Goal: Transaction & Acquisition: Purchase product/service

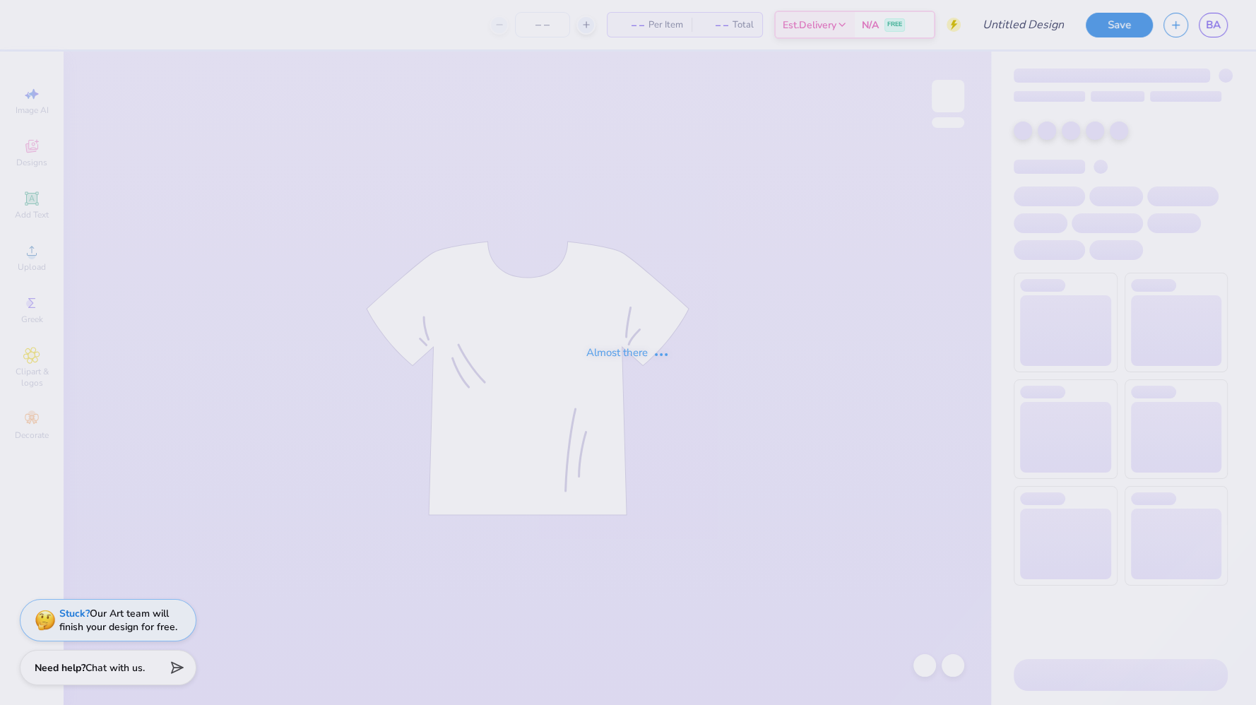
type input "[PERSON_NAME] : [US_STATE] Tech"
type input "36"
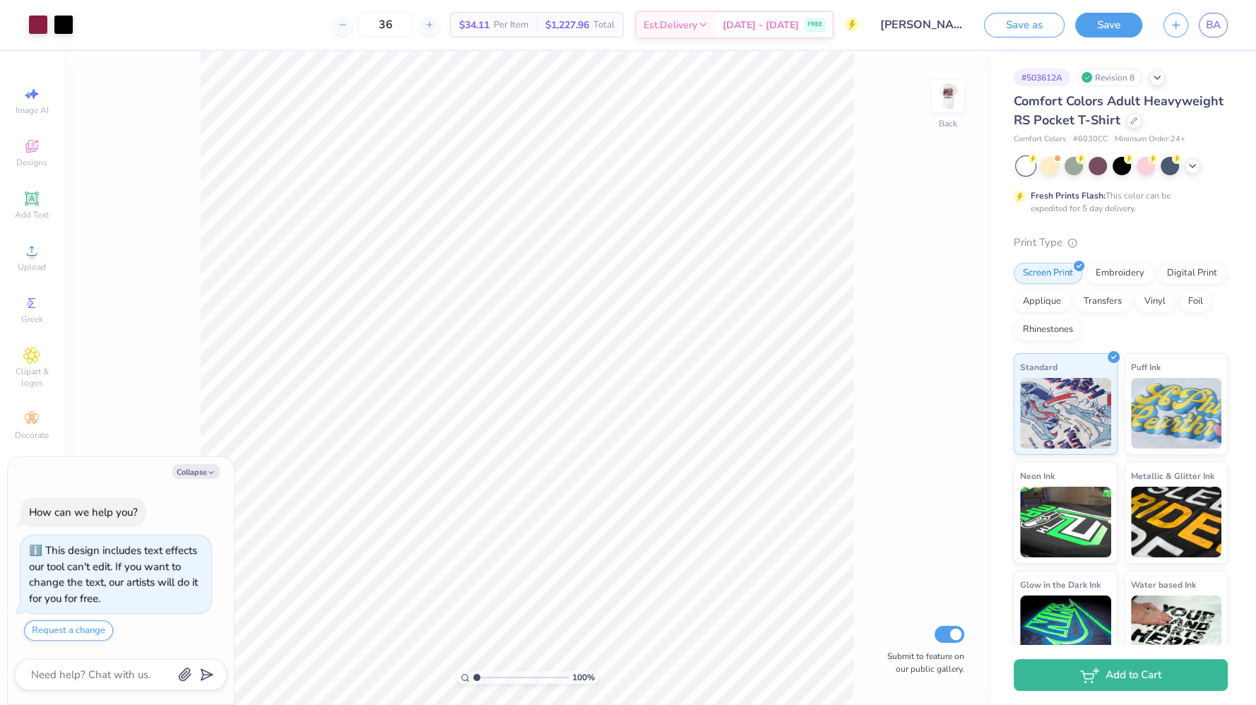
click at [952, 89] on img at bounding box center [948, 96] width 28 height 28
type textarea "x"
type input "1.47991383868483"
type textarea "x"
type input "1.47991383868483"
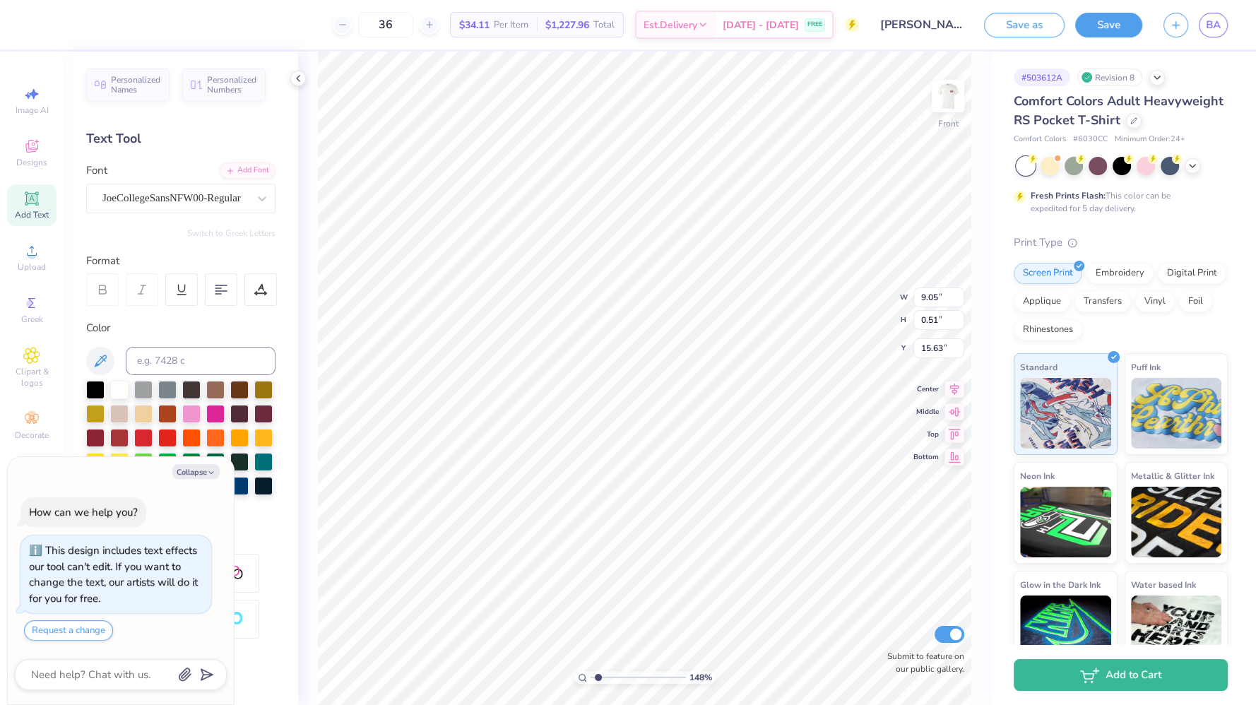
type textarea "x"
type input "1.47991383868483"
type input "6.69"
type input "14.89"
type textarea "x"
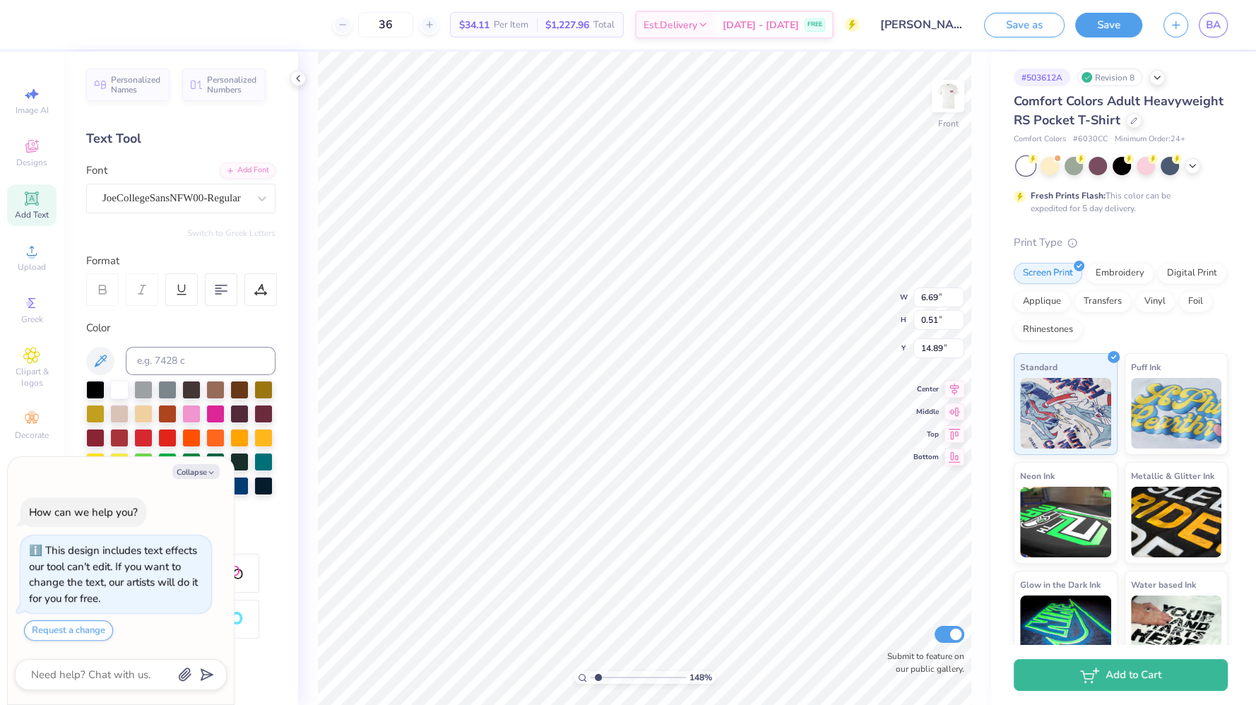
type input "1.47991383868483"
type textarea "x"
type input "1.47991383868483"
type input "4.68"
type input "0.35"
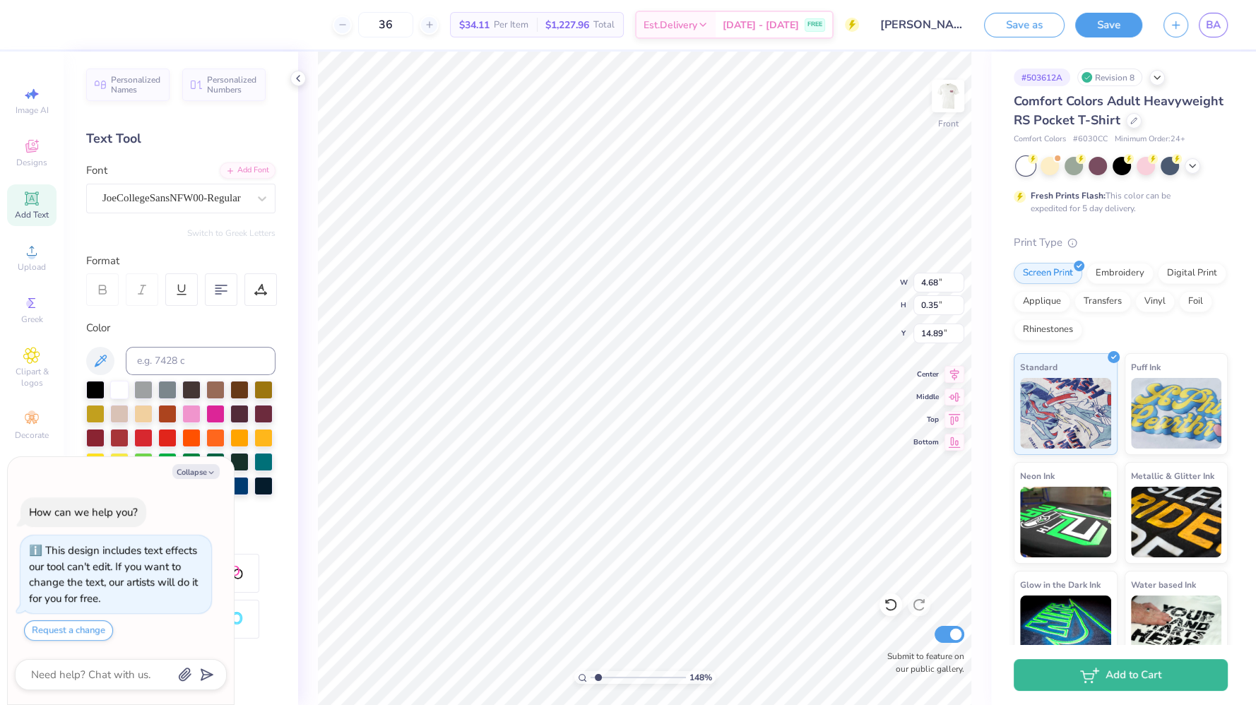
type textarea "x"
type input "1.47991383868483"
type textarea "x"
type input "1.47991383868483"
type textarea "x"
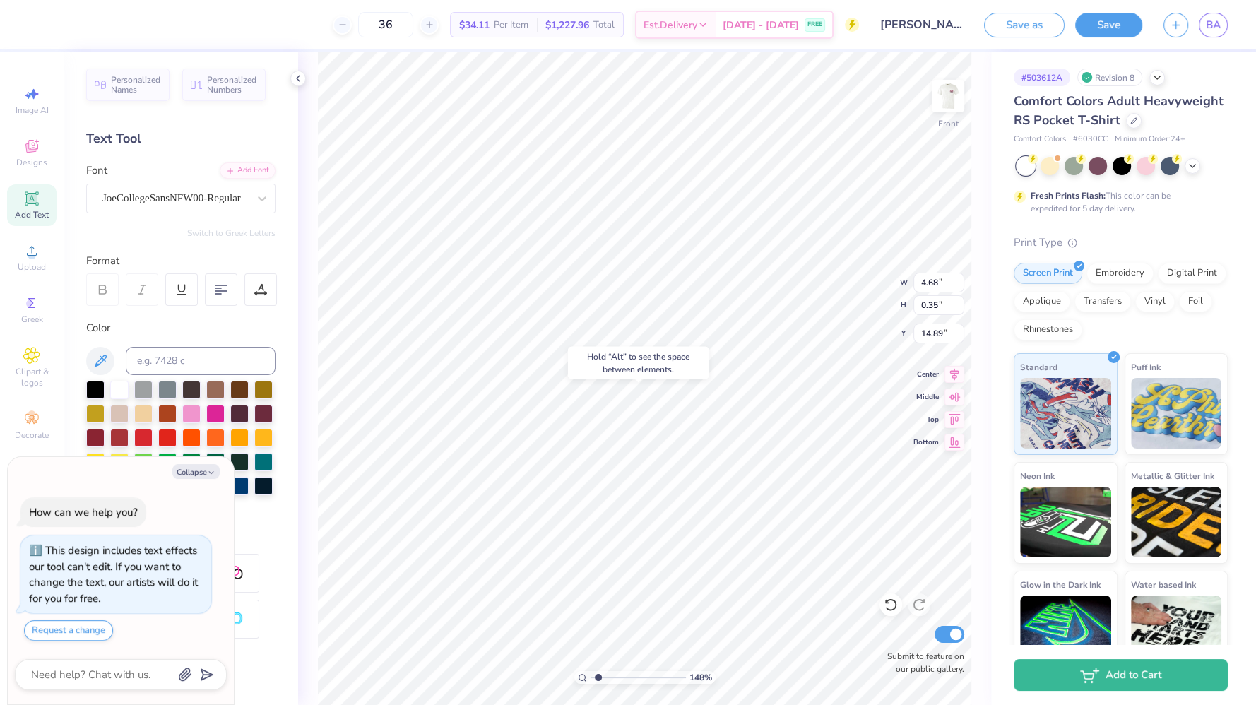
type input "1.47991383868483"
type input "14.59"
type textarea "x"
type input "1.47991383868483"
type textarea "x"
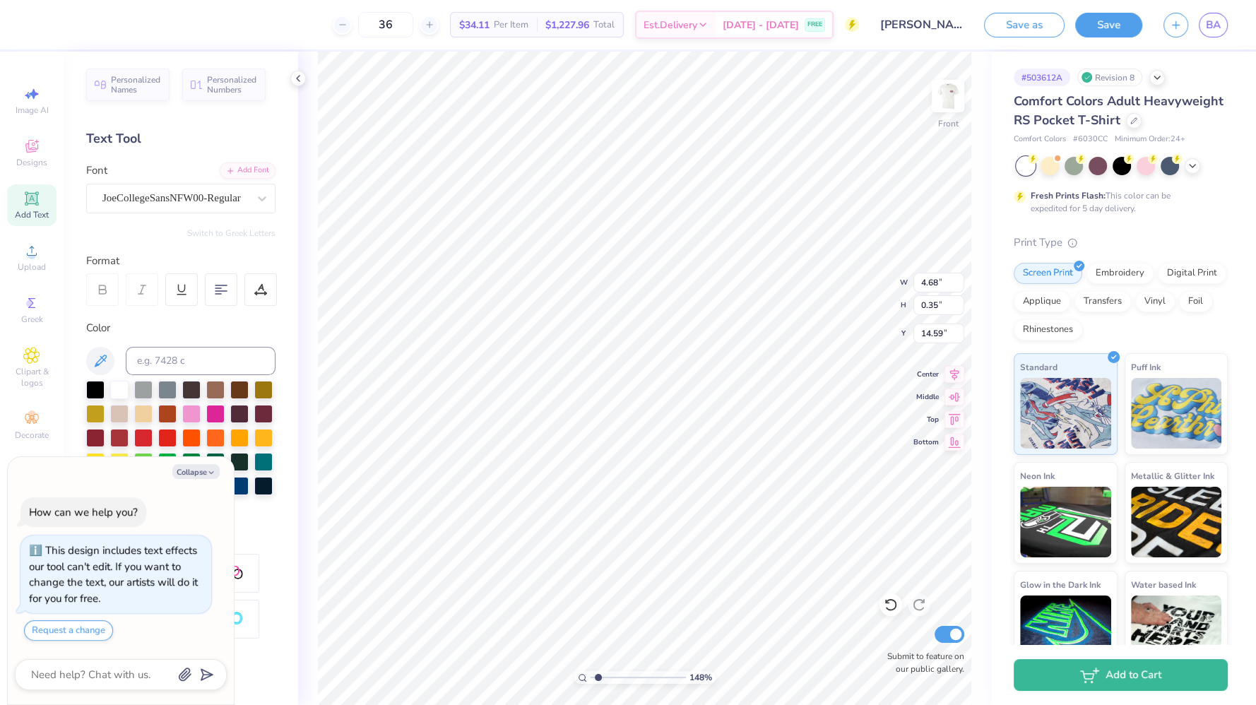
type input "1.47991383868483"
type input "14.62"
type textarea "x"
type input "1.47991383868483"
type textarea "x"
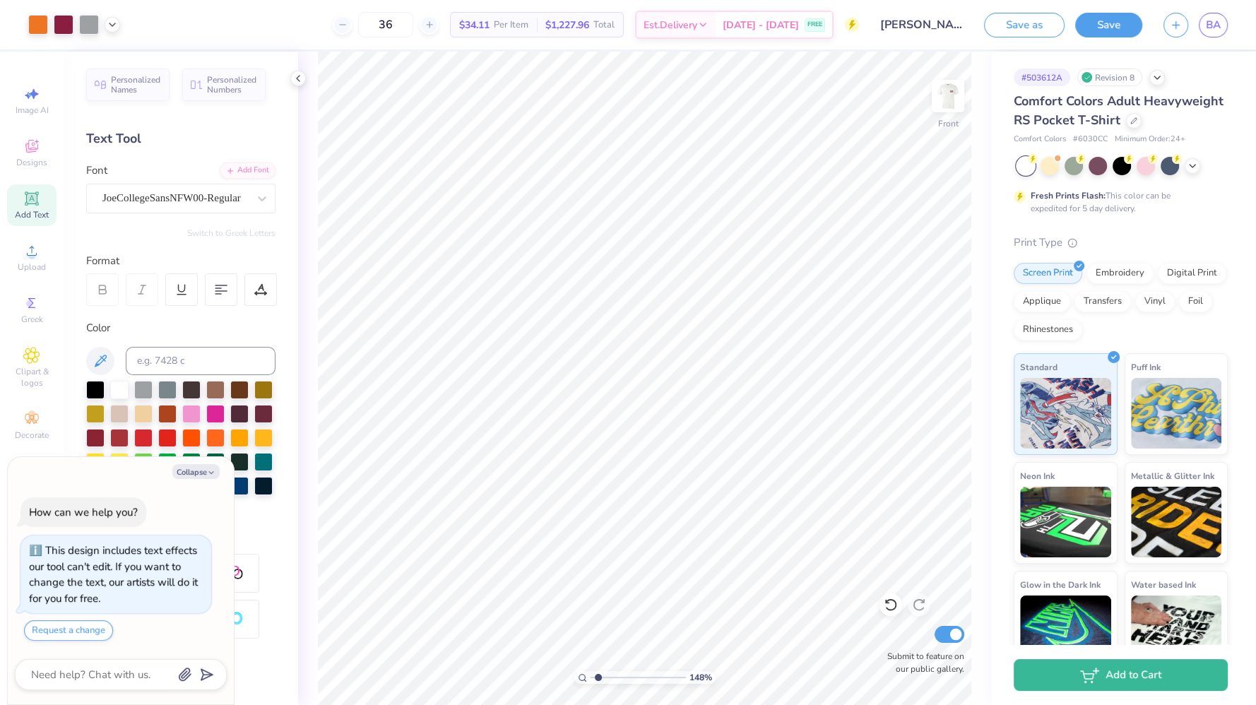
type input "1.47991383868483"
type textarea "x"
type input "1.47991383868483"
type textarea "x"
type input "1.47991383868483"
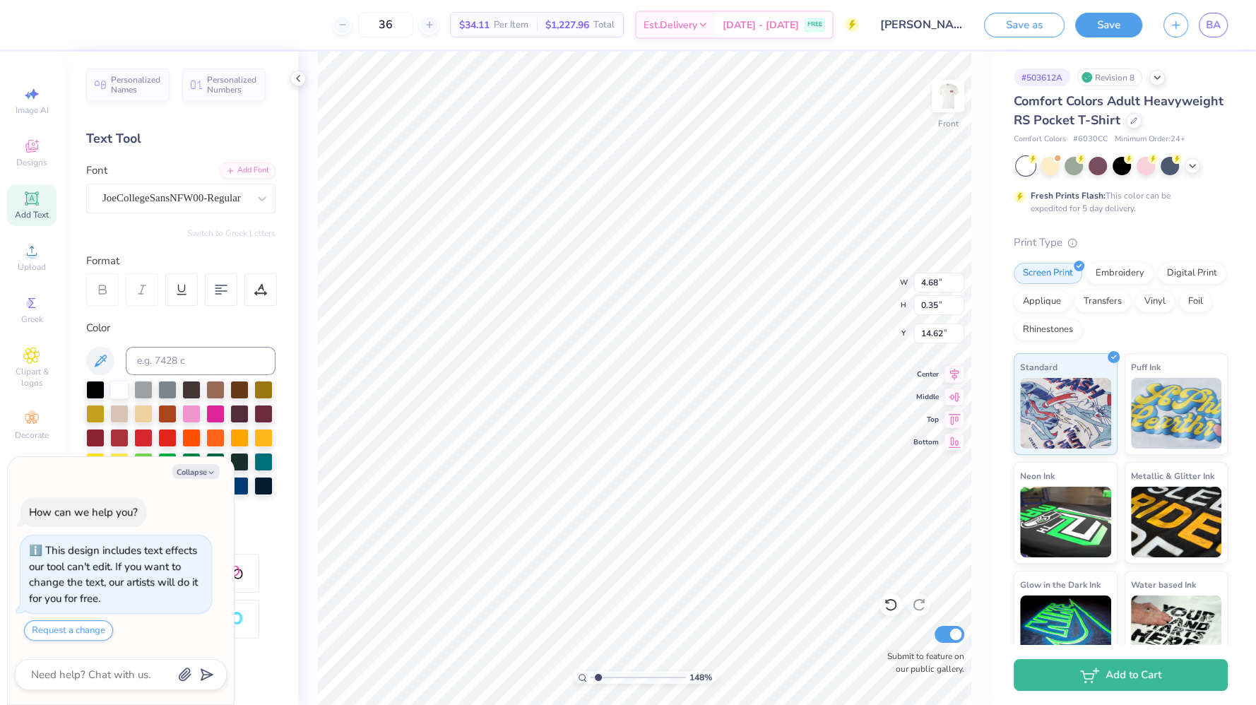
type input "14.68"
type textarea "x"
type input "1.47991383868483"
type input "9.05"
type input "0.51"
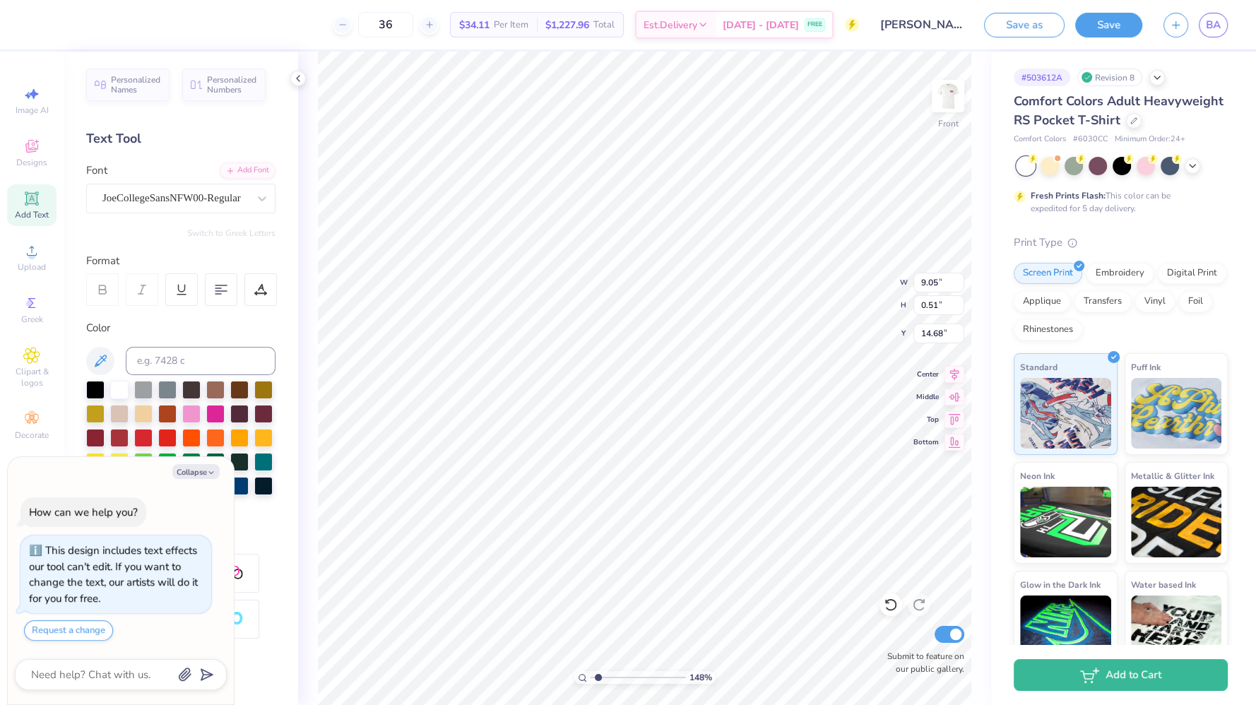
type input "15.63"
type textarea "x"
type input "1.47991383868483"
type textarea "x"
type input "1.47991383868483"
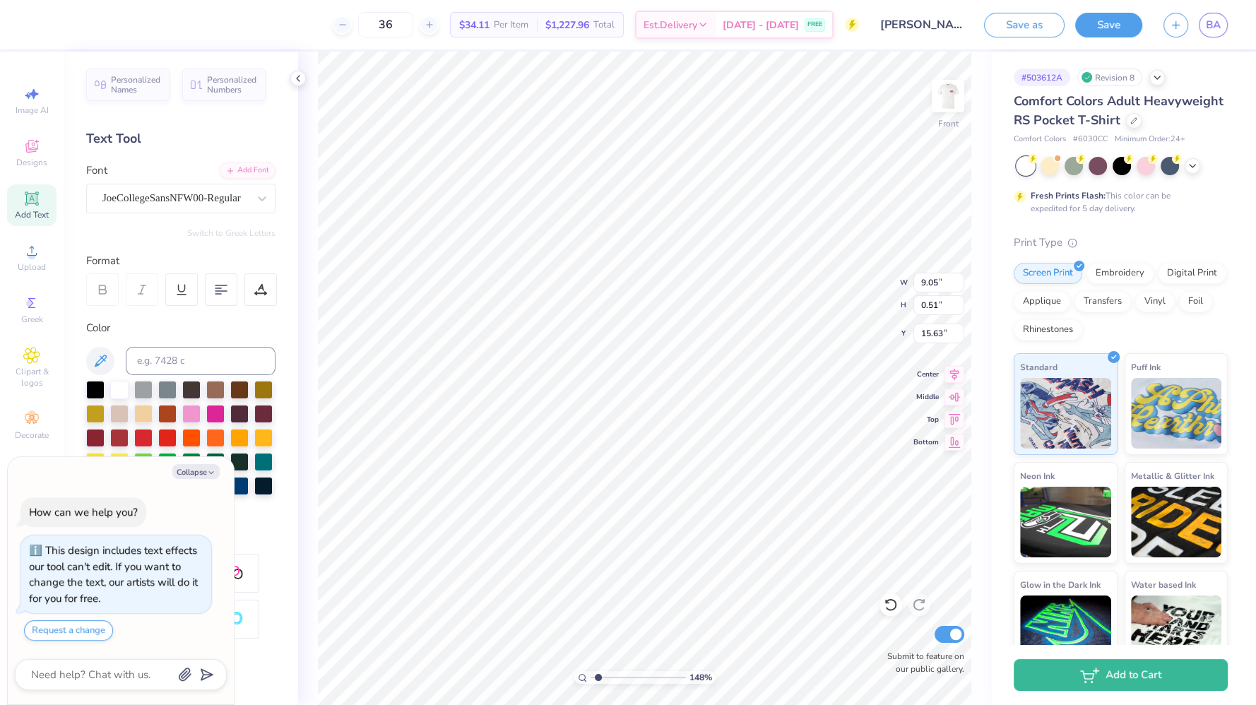
type input "15.33"
type textarea "x"
type input "1.47991383868483"
type input "11.02"
type input "1.33"
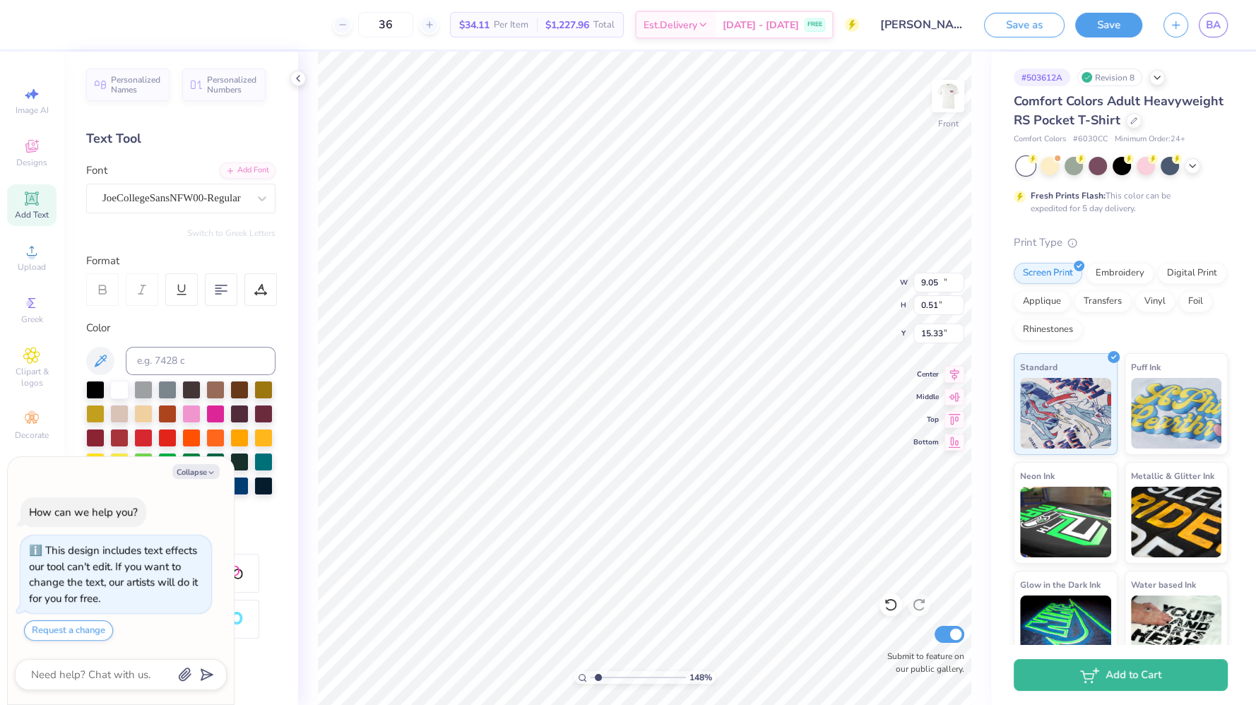
type input "13.09"
type textarea "x"
type input "1.47991383868483"
type textarea "x"
type input "1.47991383868483"
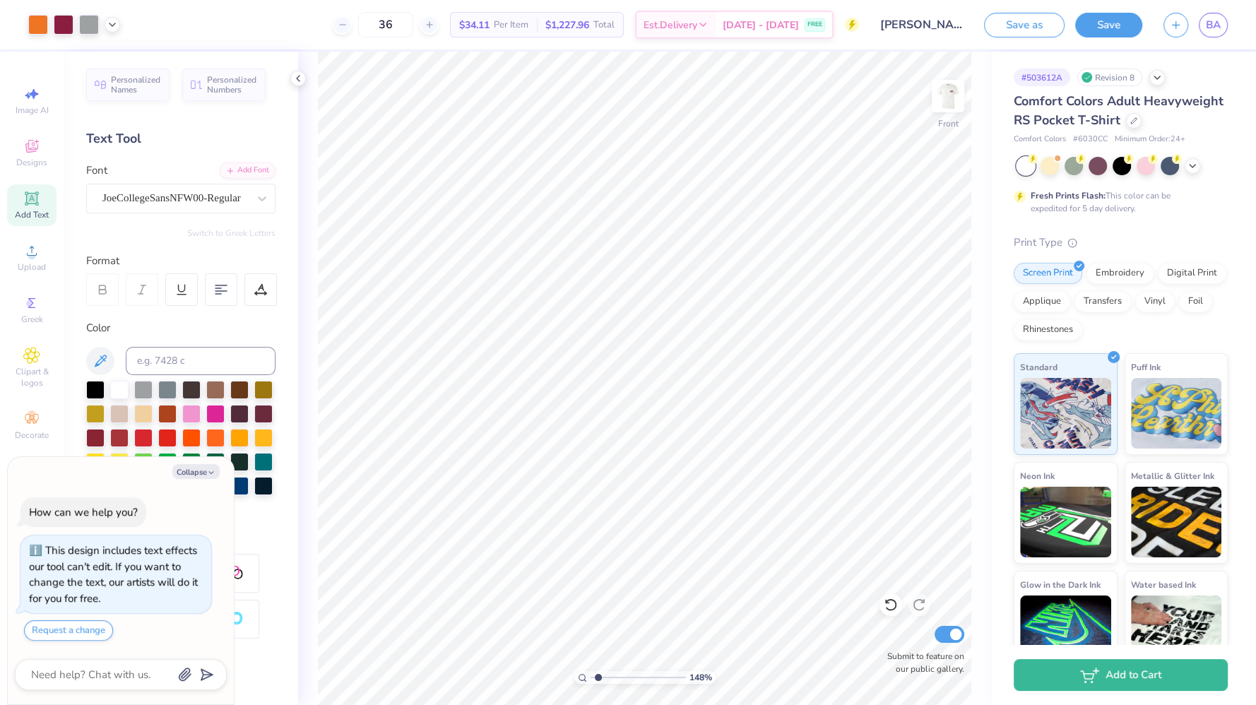
type textarea "x"
type input "1.47991383868483"
type textarea "x"
type input "1.47991383868483"
type textarea "x"
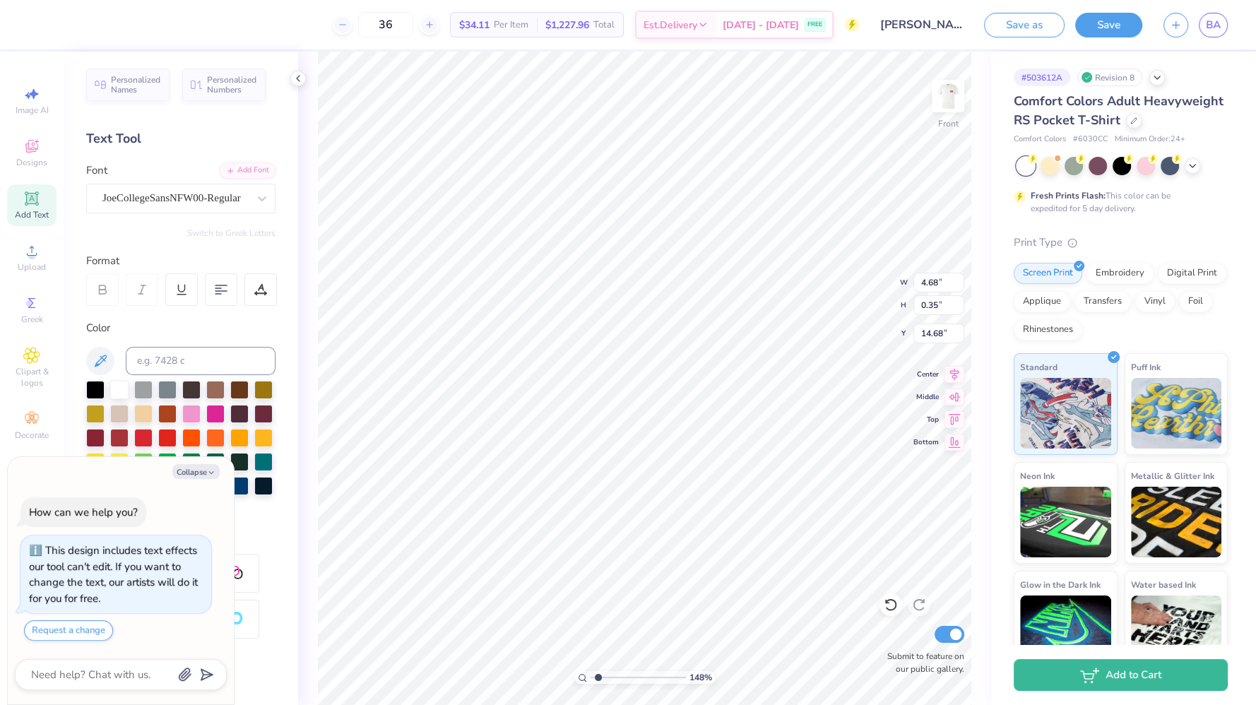
type input "1.47991383868483"
type textarea "x"
type input "1.47991383868483"
type textarea "x"
type input "1.47991383868483"
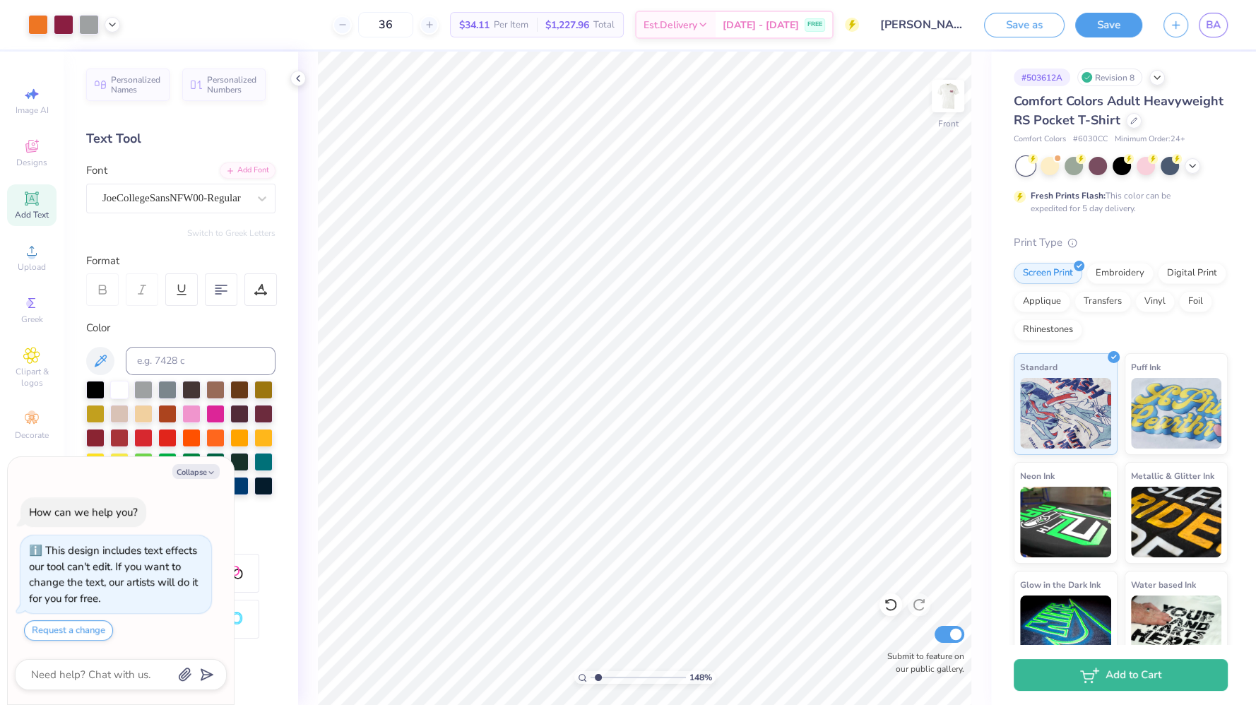
type textarea "x"
type input "1.47991383868483"
type textarea "x"
type input "1.47991383868483"
click at [200, 469] on button "Collapse" at bounding box center [195, 471] width 47 height 15
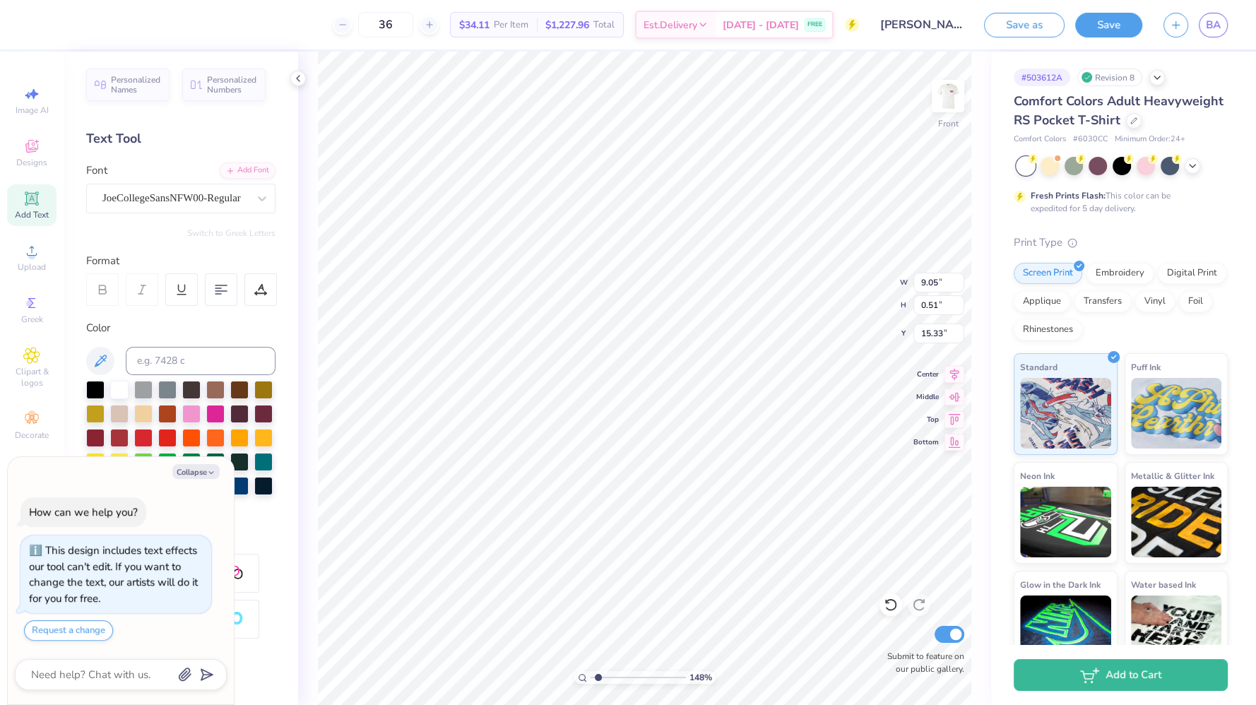
type textarea "x"
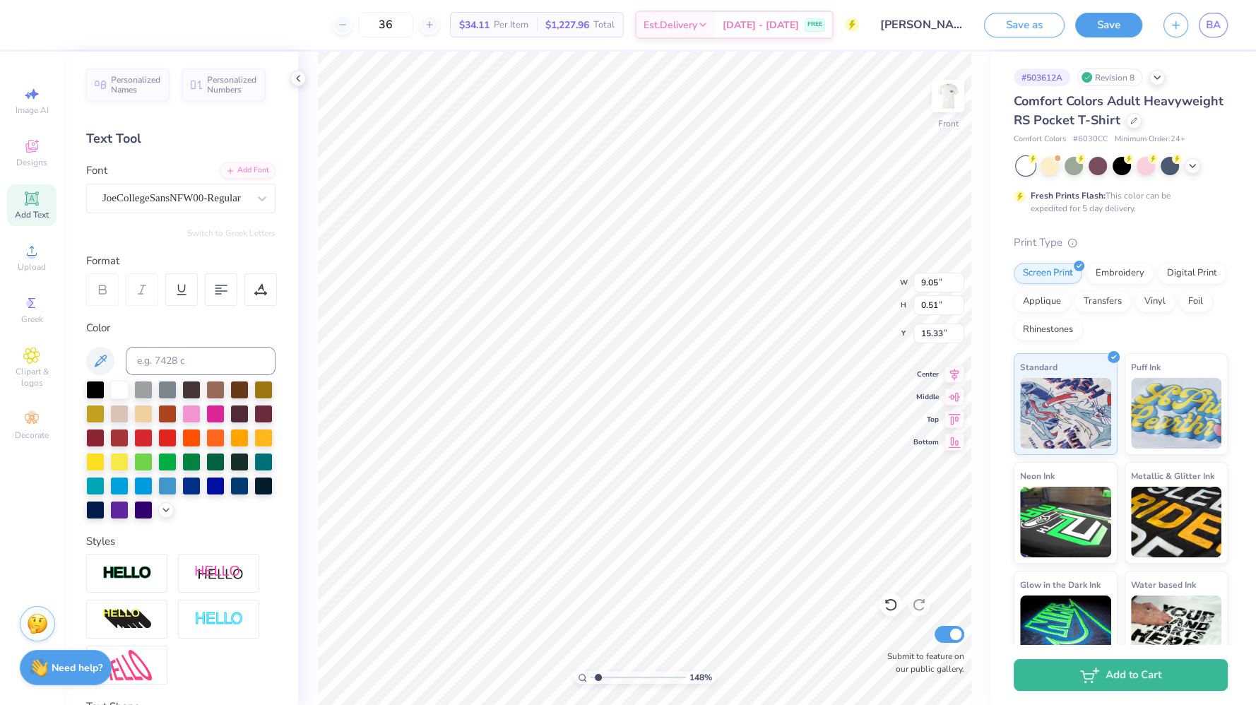
type input "1.47991383868483"
type input "11.02"
type input "1.33"
type input "13.09"
click at [103, 25] on div at bounding box center [74, 25] width 92 height 20
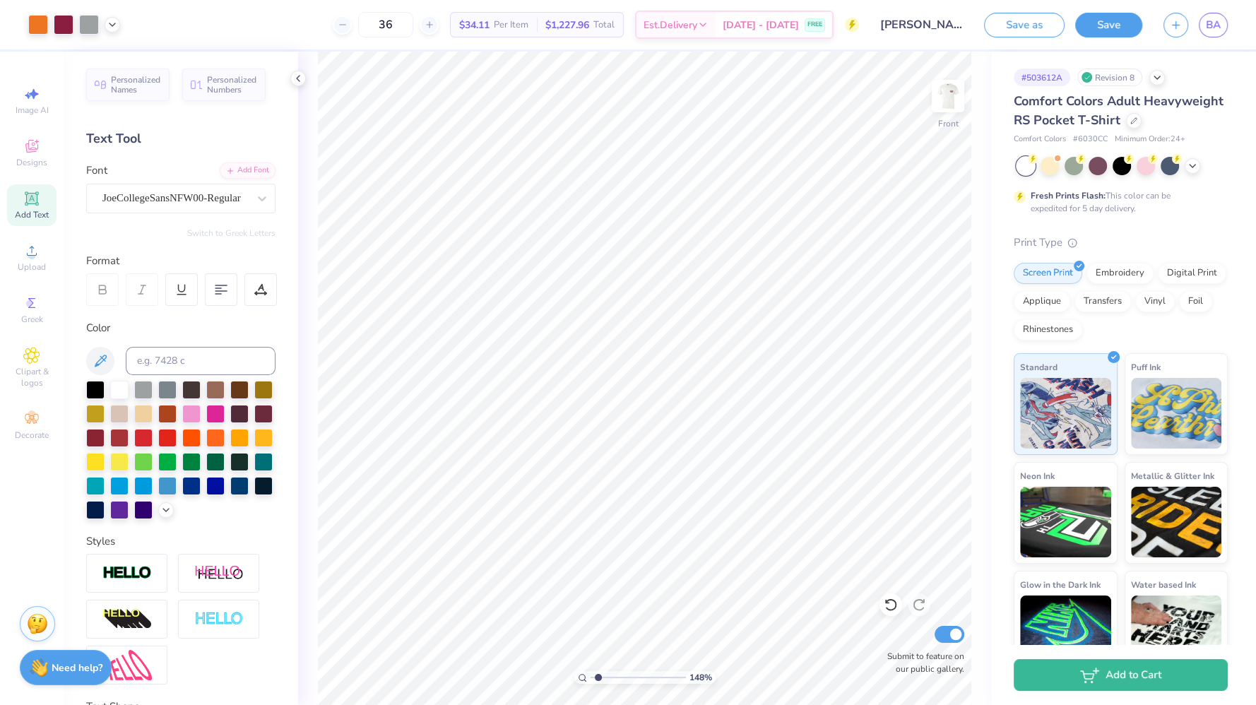
click at [108, 27] on icon at bounding box center [112, 24] width 11 height 11
click at [130, 62] on div at bounding box center [126, 61] width 20 height 20
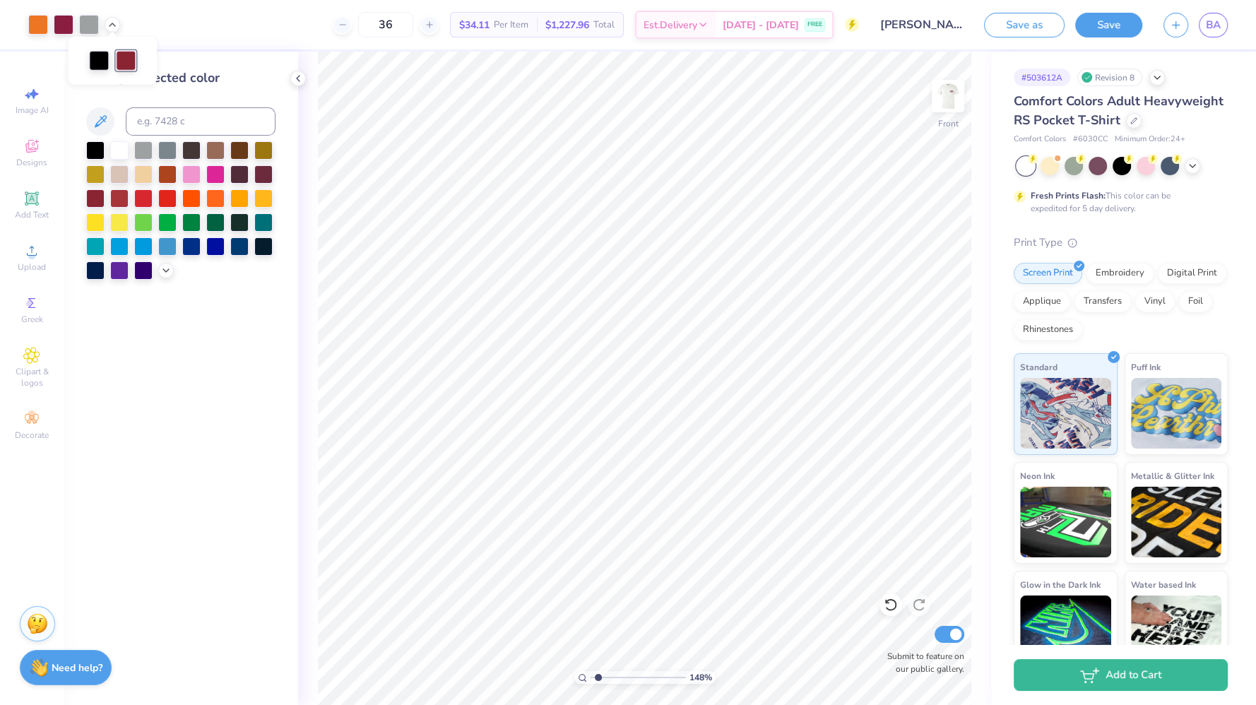
click at [165, 275] on div at bounding box center [166, 271] width 16 height 16
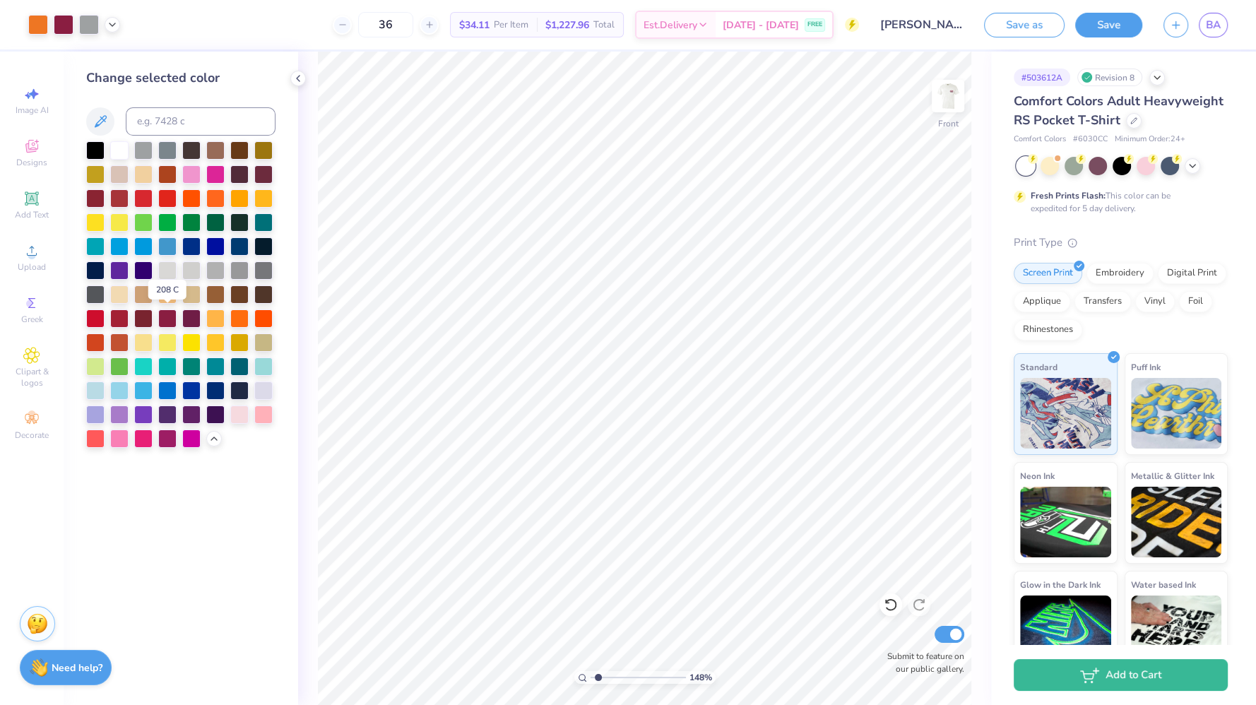
click at [164, 321] on div at bounding box center [167, 318] width 18 height 18
click at [111, 25] on icon at bounding box center [112, 24] width 11 height 11
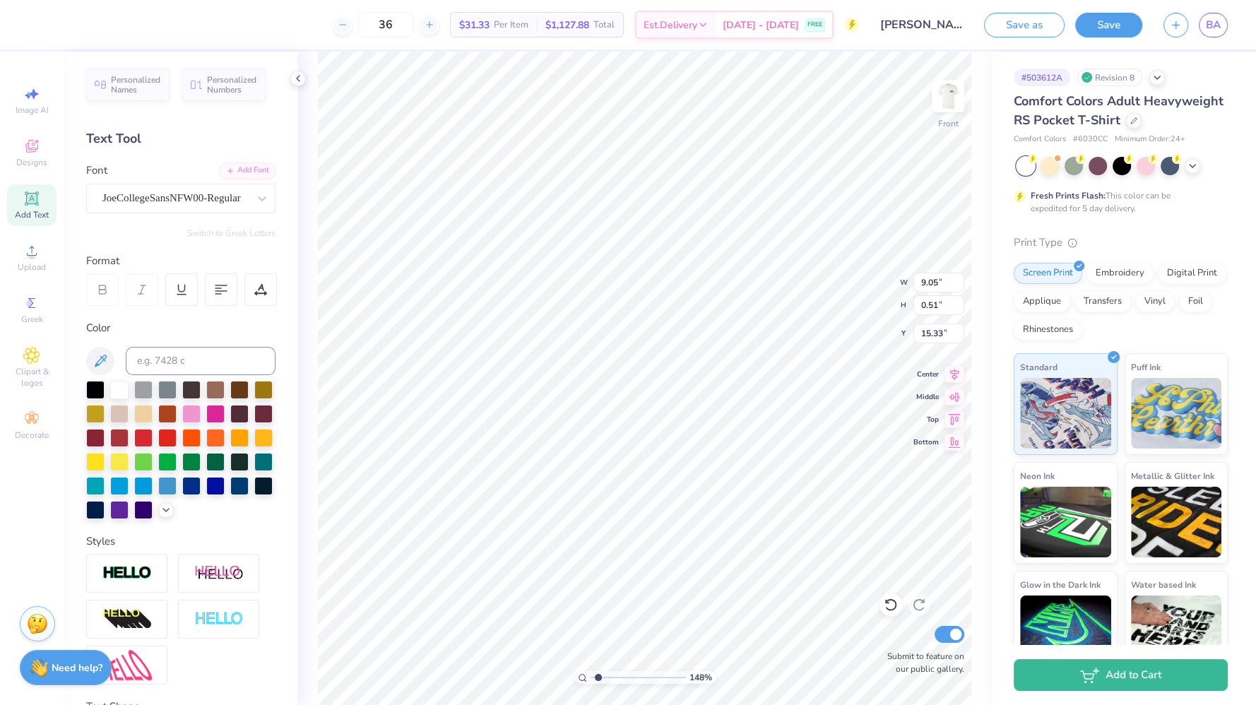
click at [160, 516] on icon at bounding box center [165, 509] width 11 height 11
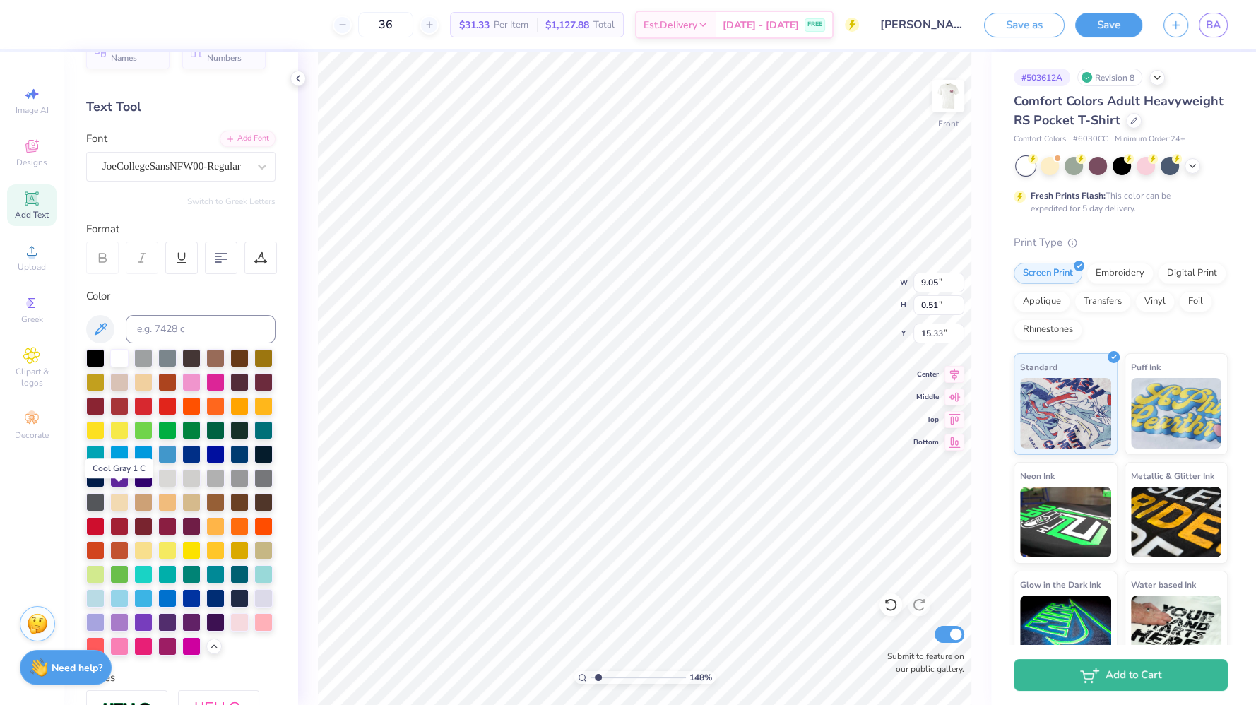
scroll to position [38, 0]
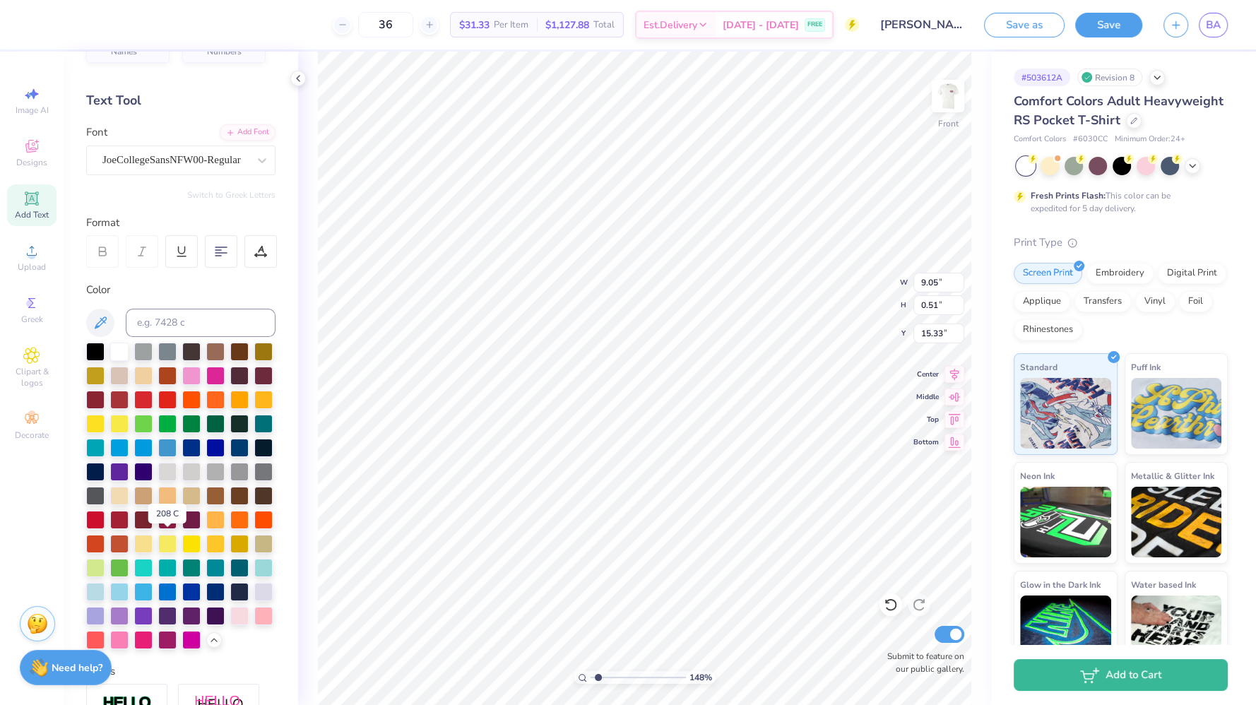
click at [163, 529] on div at bounding box center [167, 520] width 18 height 18
type input "1.48310693397369"
type input "9.03"
type input "0.48"
type input "15.39"
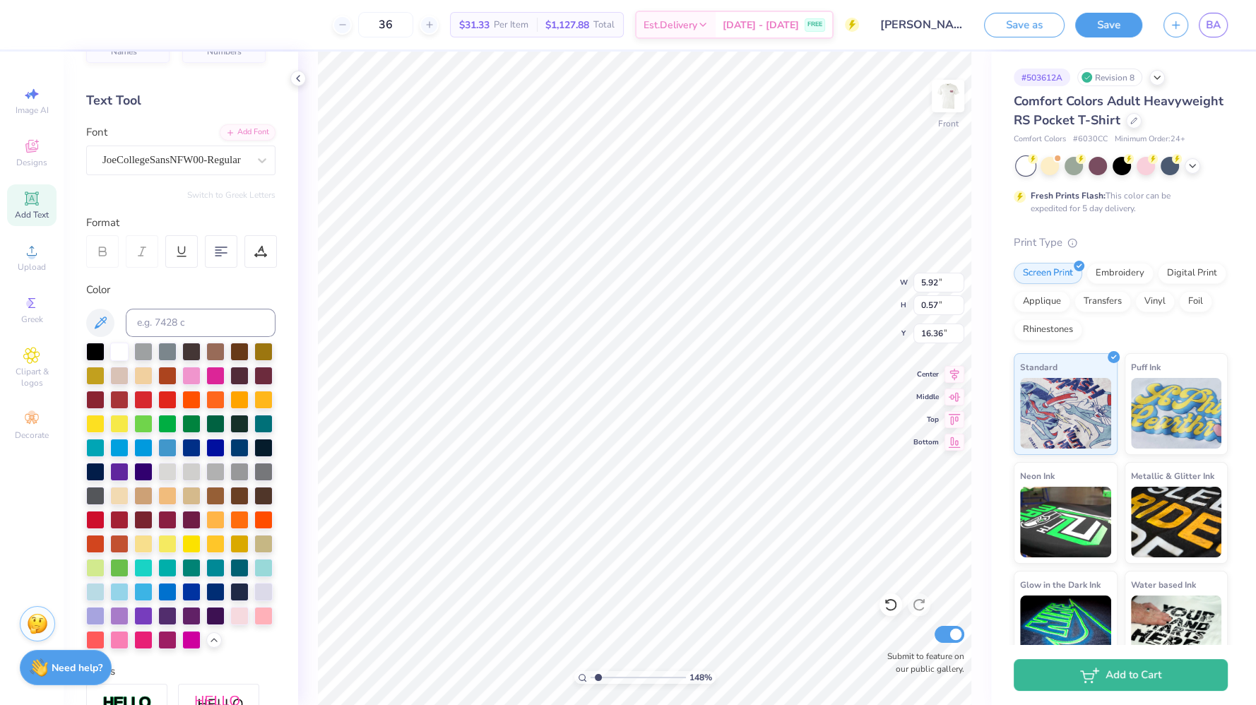
click at [99, 348] on div at bounding box center [95, 352] width 18 height 18
type input "1.48310693397369"
type input "5.90"
type input "0.56"
type input "16.38"
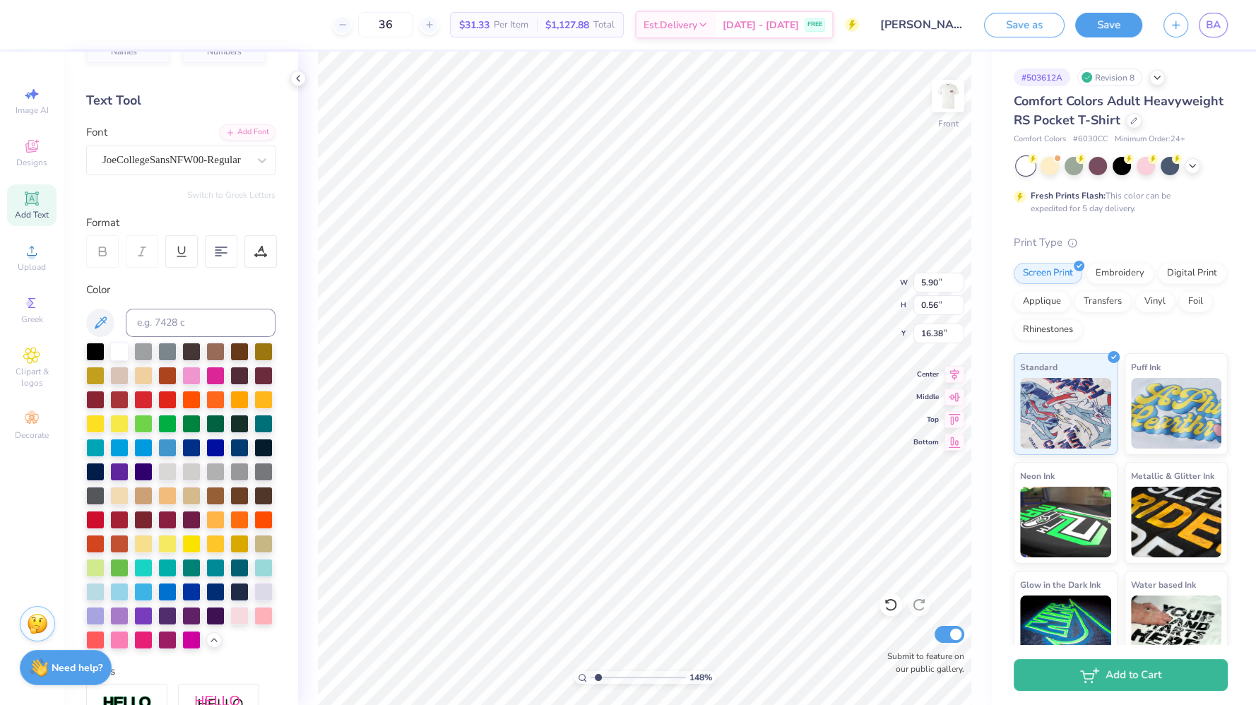
type input "1.48310693397369"
type input "5.16"
type input "0.49"
type input "1.48310693397369"
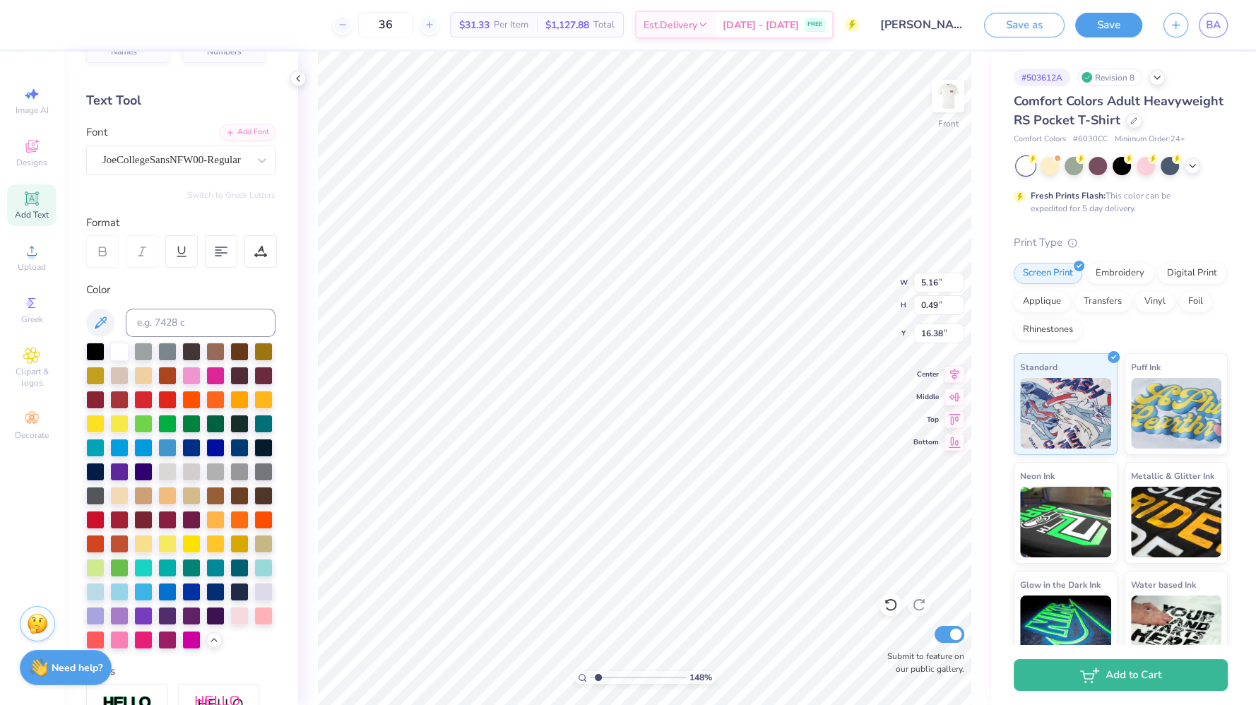
type input "16.12"
type input "1.48310693397369"
type input "3.94"
type input "0.37"
type input "1.48310693397369"
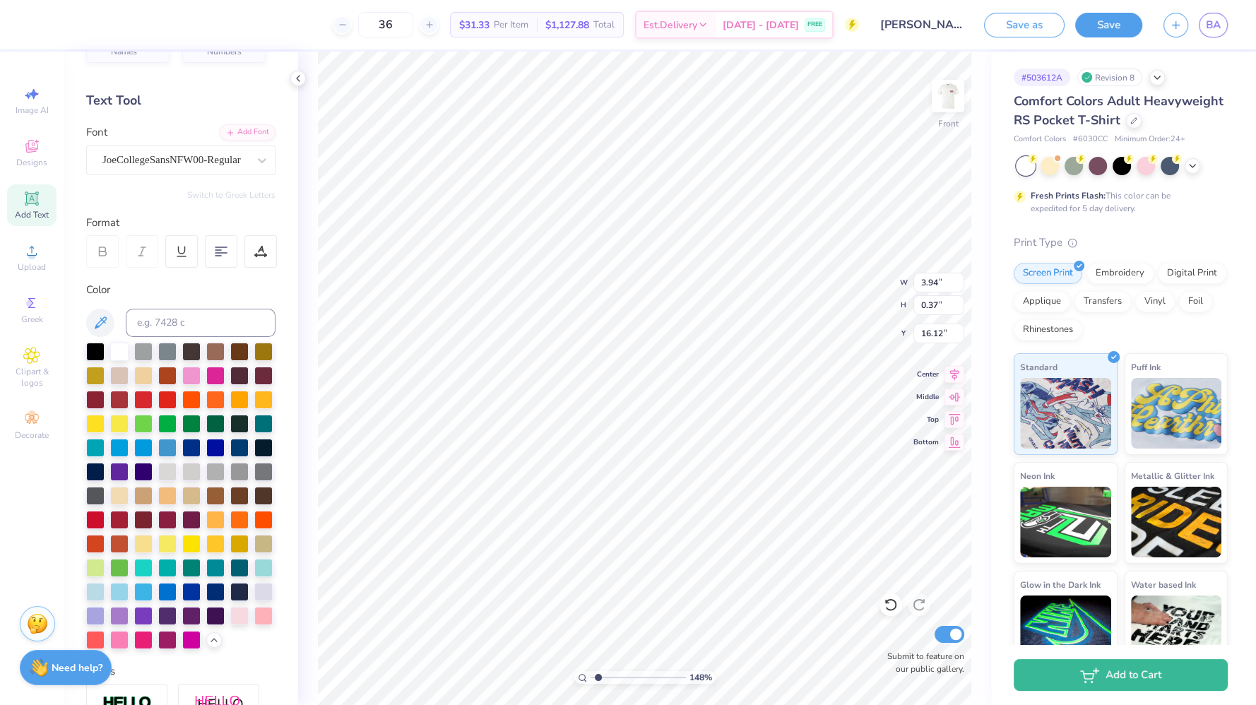
type input "16.14"
type input "1.48310693397369"
type input "15.33"
click at [951, 88] on img at bounding box center [948, 96] width 28 height 28
click at [955, 106] on img at bounding box center [948, 96] width 28 height 28
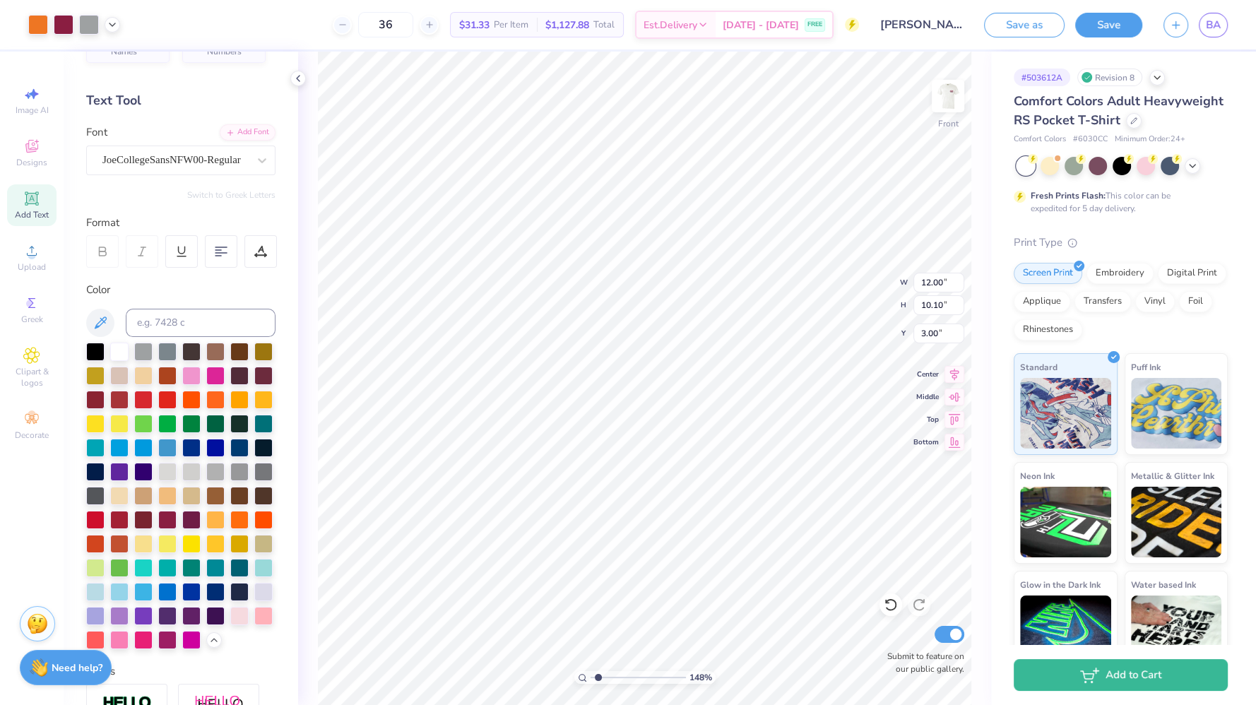
type input "1.48310693397369"
type input "12.00"
type input "10.10"
type input "3.00"
click at [90, 23] on div at bounding box center [89, 25] width 20 height 20
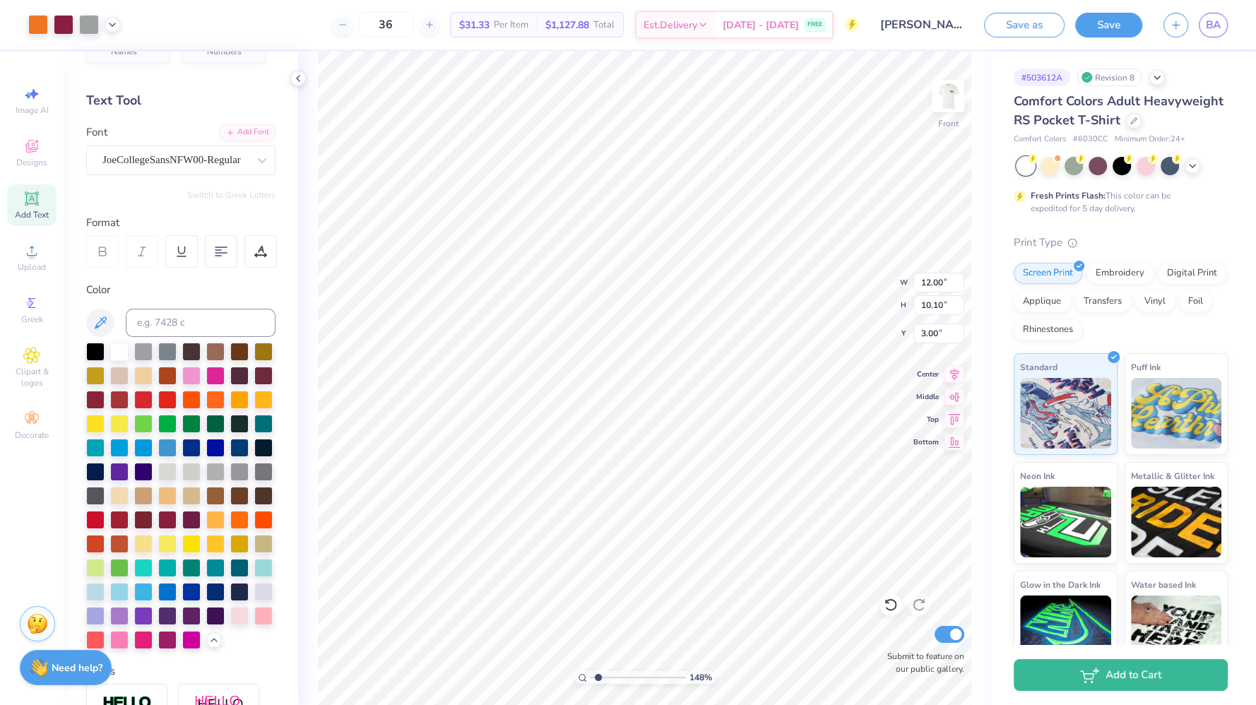
type input "1.48310693397369"
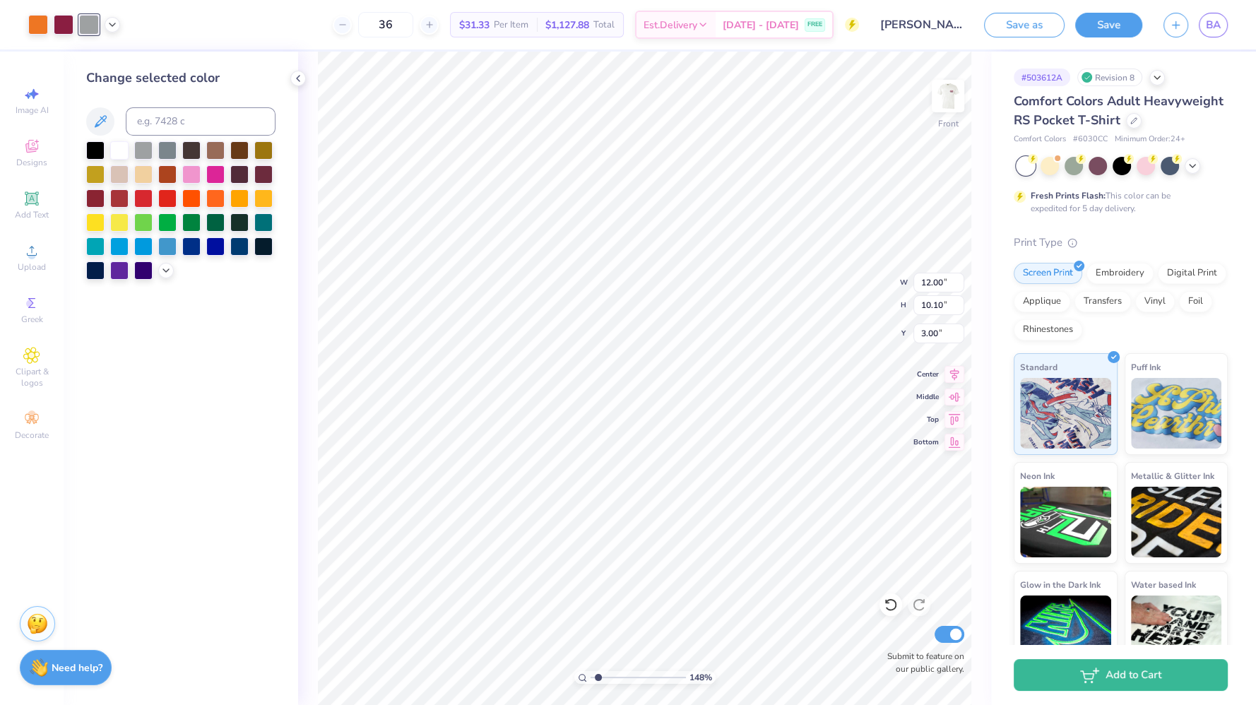
click at [167, 273] on icon at bounding box center [165, 270] width 11 height 11
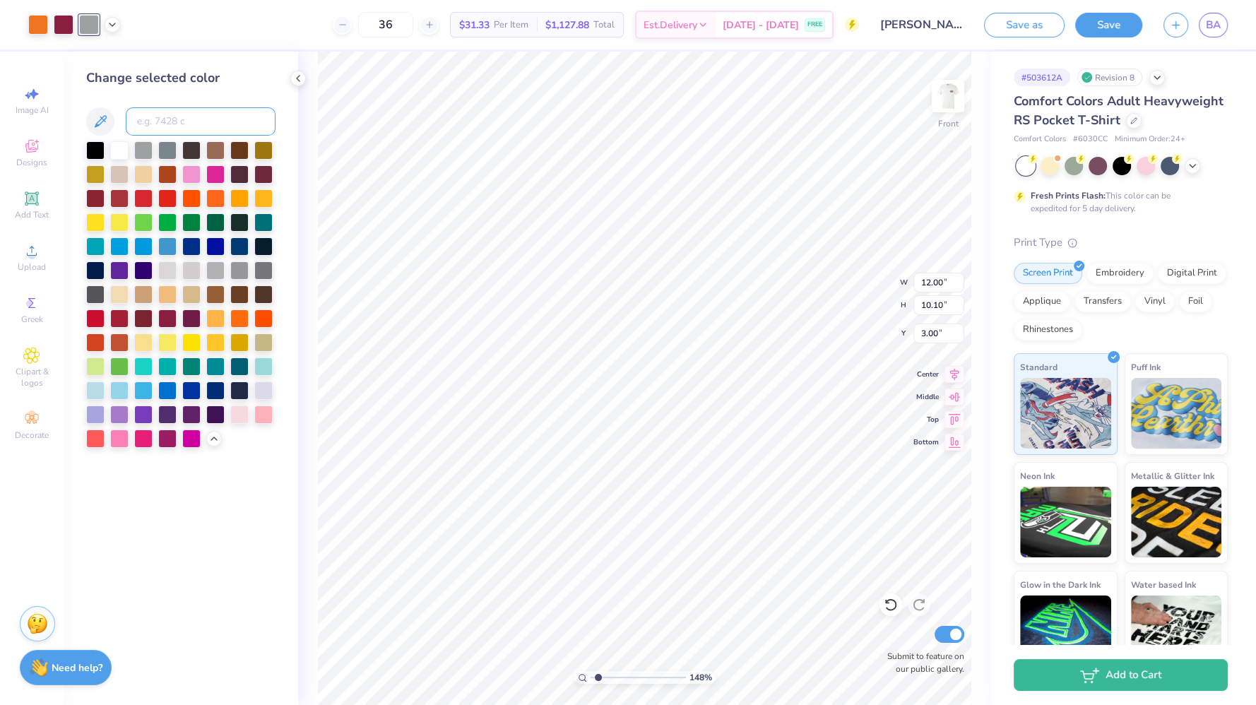
click at [194, 119] on input at bounding box center [201, 121] width 150 height 28
type input "158"
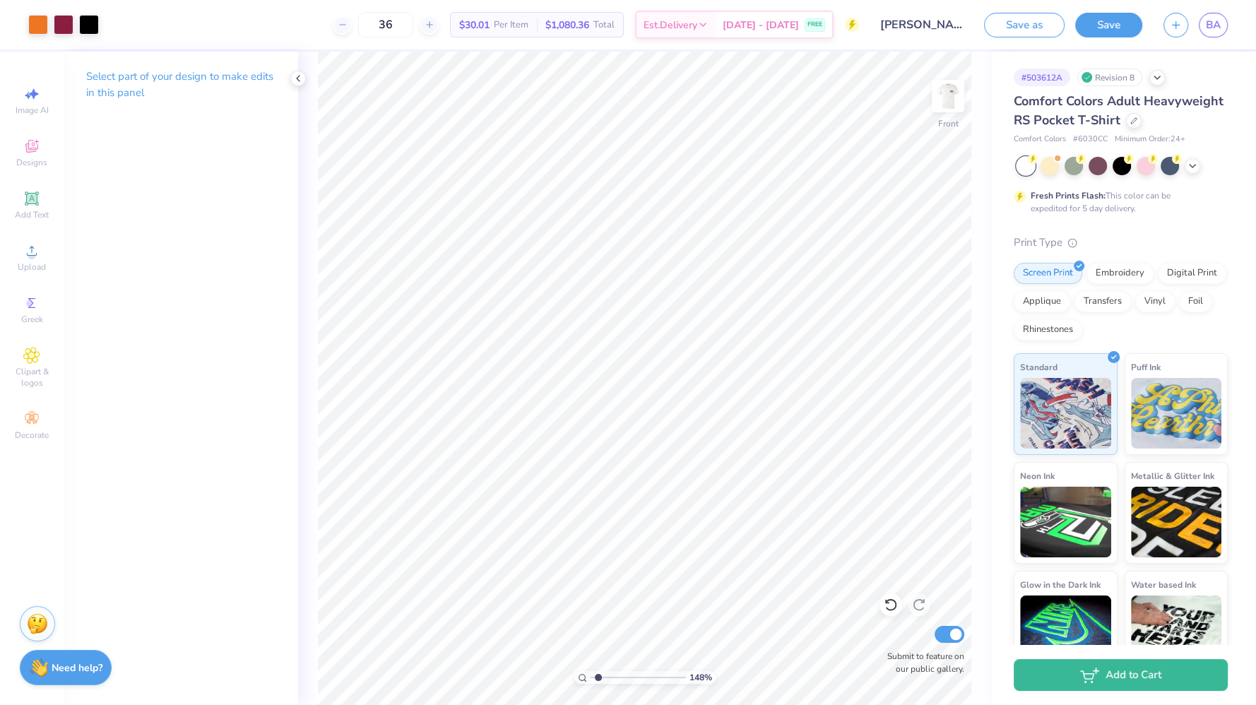
click at [946, 82] on img at bounding box center [948, 96] width 28 height 28
click at [954, 85] on img at bounding box center [948, 96] width 28 height 28
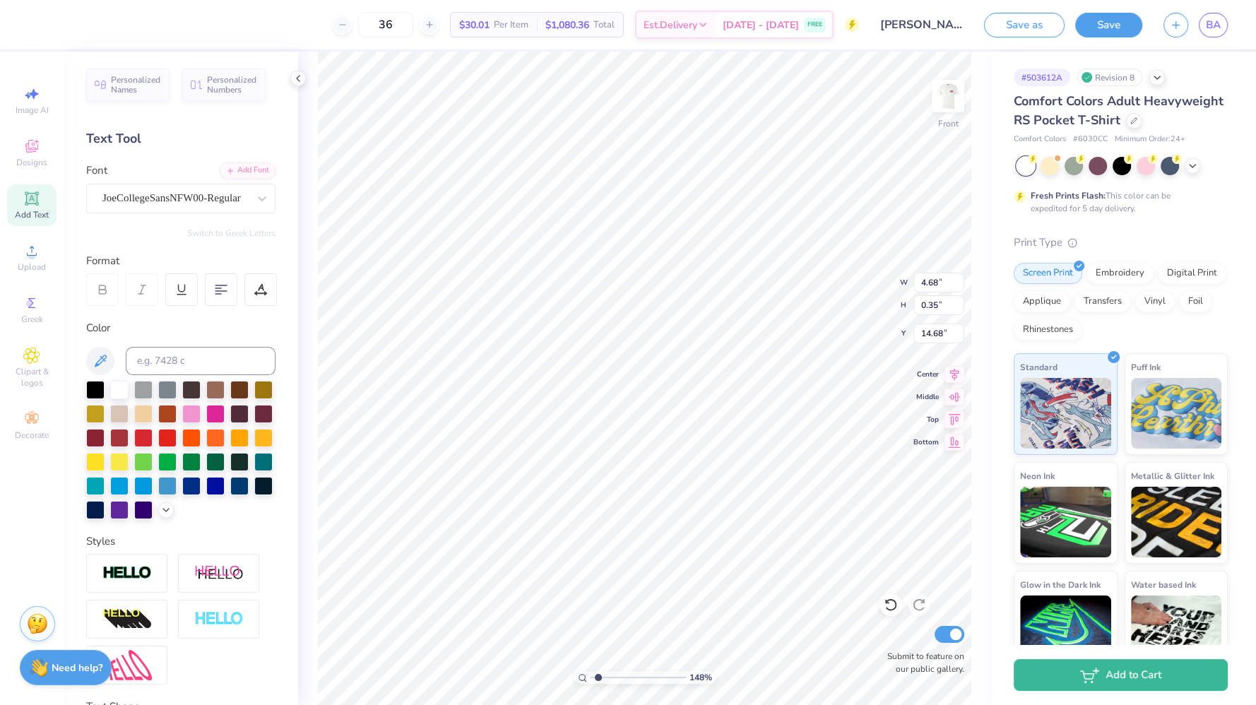
type input "1.48310693397369"
type input "15.15"
type input "1.48310693397369"
type input "11.02"
type input "1.33"
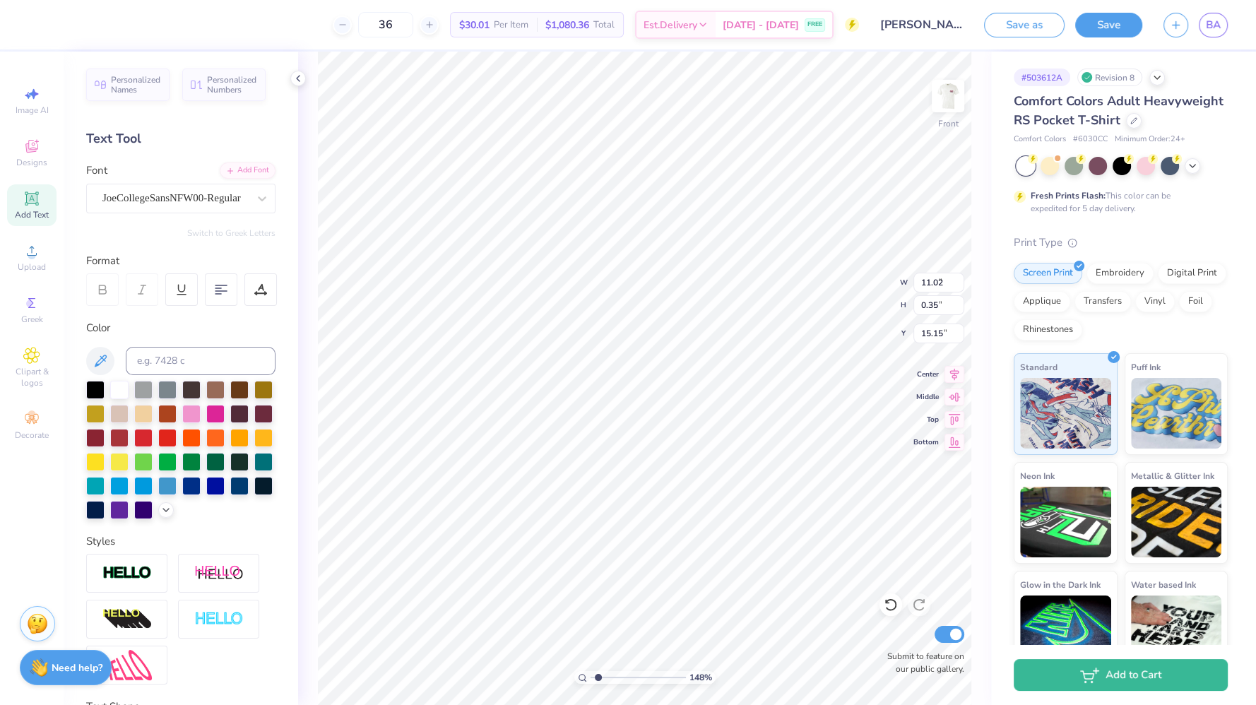
type input "13.09"
type input "1.48310693397369"
type input "13.41"
type input "1.48310693397369"
type input "5.23"
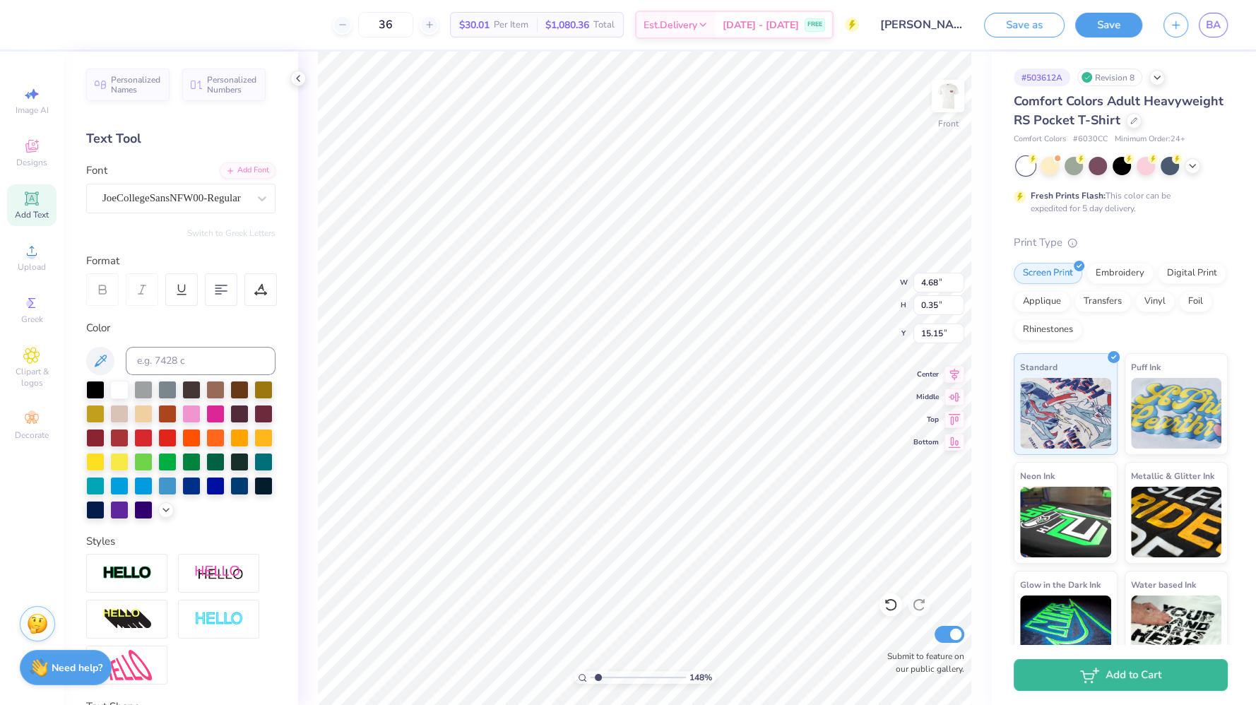
type input "0.40"
type input "1.48310693397369"
type input "15.01"
click at [951, 82] on img at bounding box center [948, 96] width 28 height 28
click at [1115, 15] on button "Save" at bounding box center [1108, 25] width 67 height 25
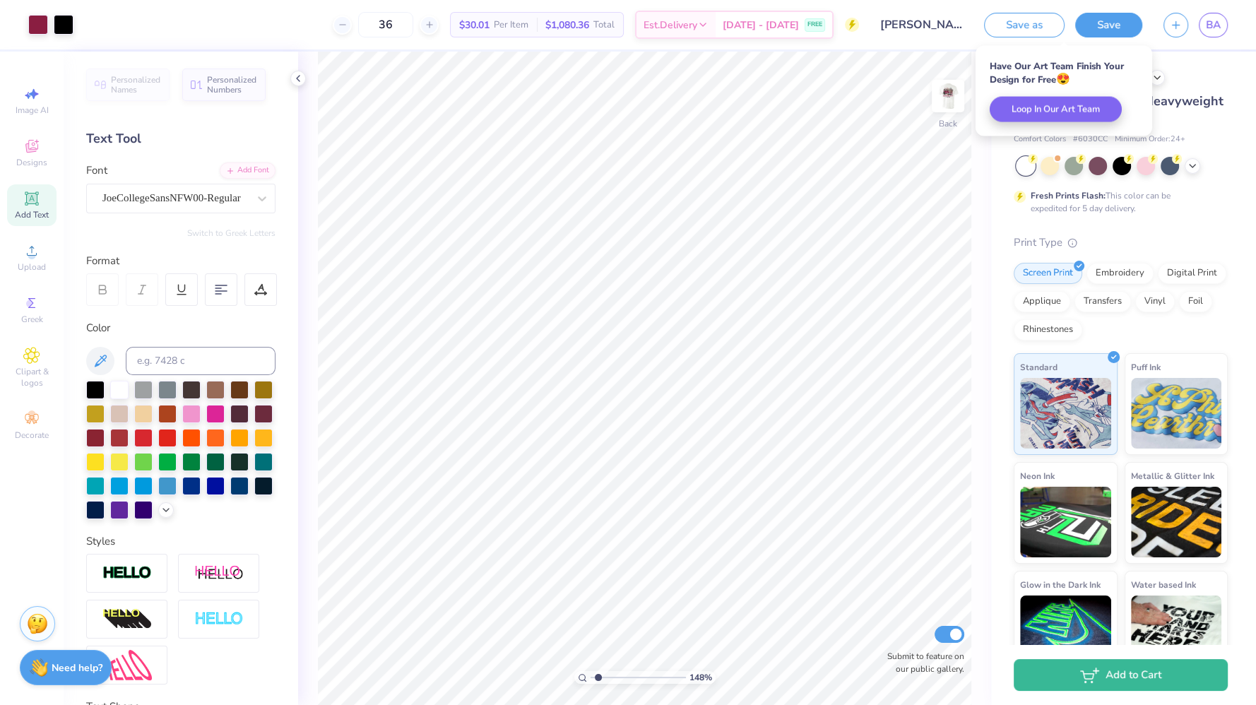
click at [1222, 28] on link "BA" at bounding box center [1213, 25] width 29 height 25
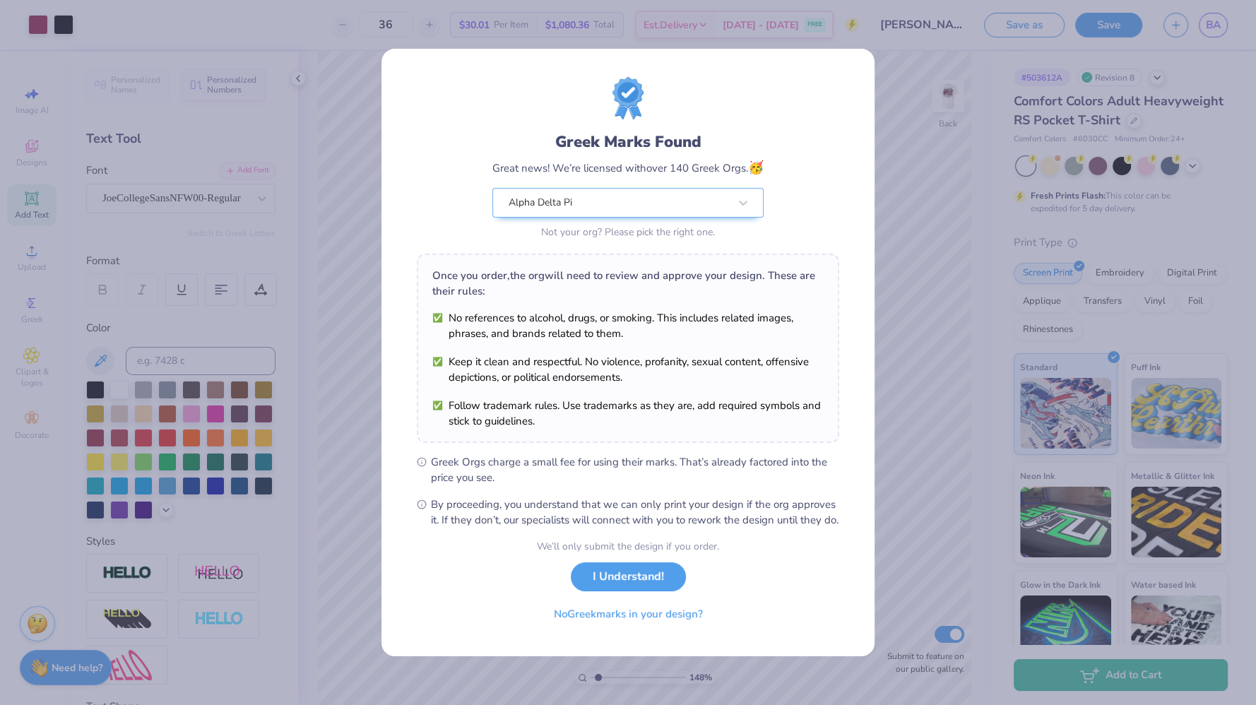
click at [665, 581] on button "I Understand!" at bounding box center [628, 576] width 115 height 29
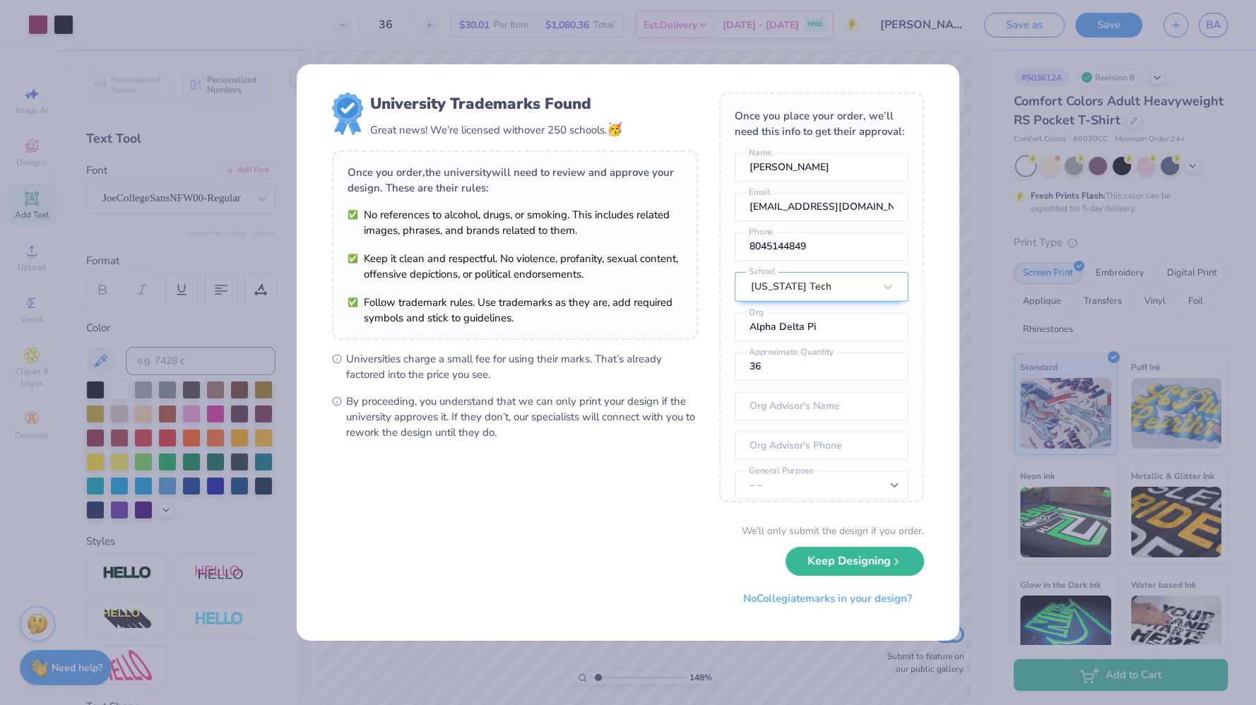
click at [849, 558] on button "Keep Designing" at bounding box center [855, 561] width 138 height 29
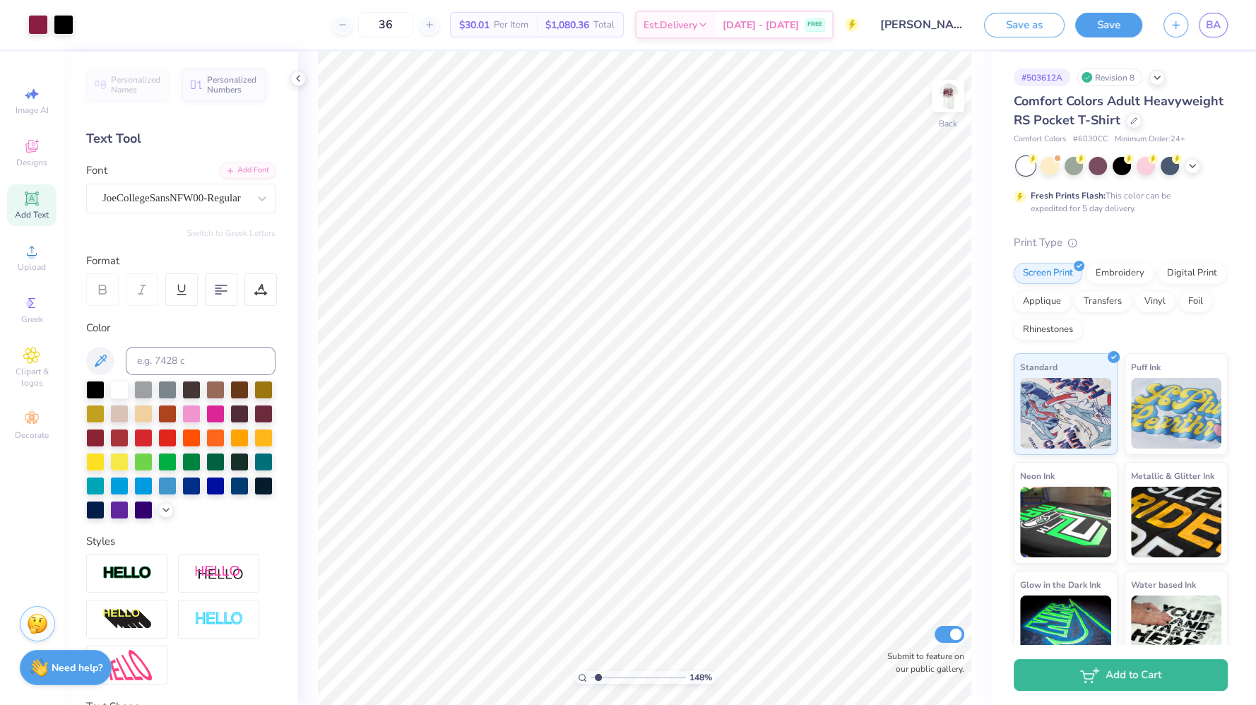
type input "1.48310693397369"
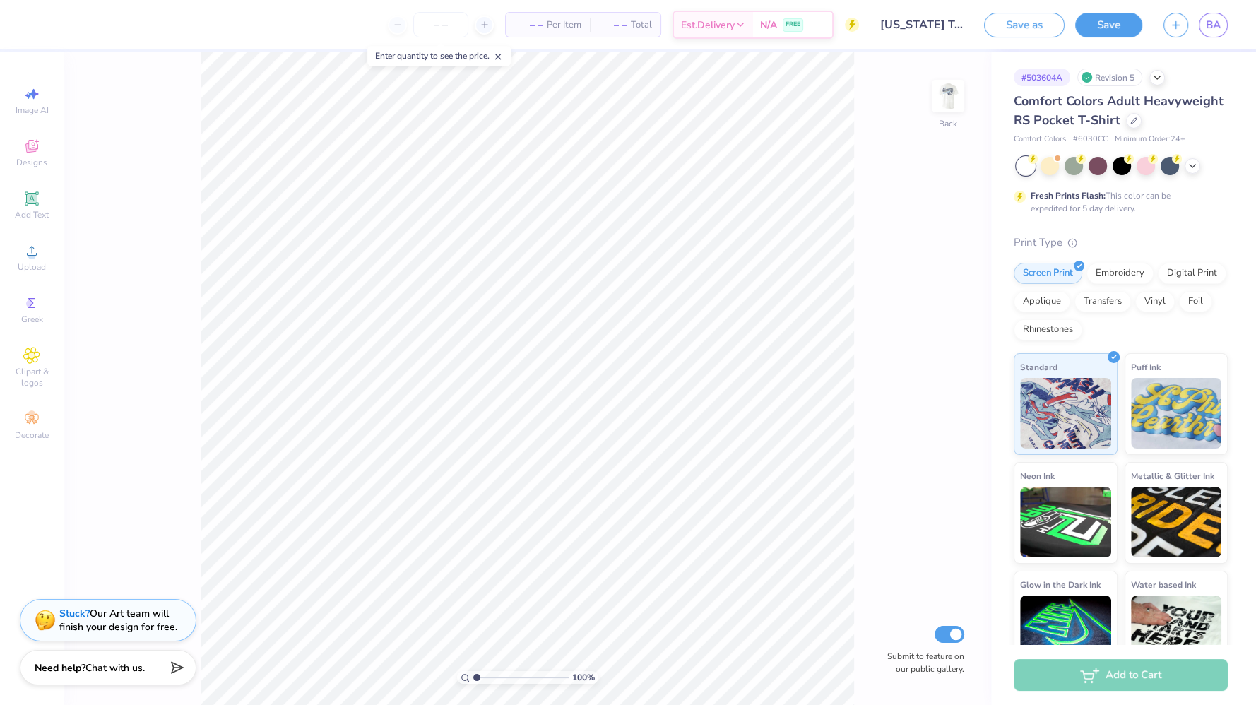
click at [959, 100] on img at bounding box center [948, 96] width 28 height 28
click at [119, 35] on div "Art colors" at bounding box center [60, 24] width 120 height 49
click at [117, 20] on icon at bounding box center [112, 24] width 11 height 11
click at [93, 25] on div at bounding box center [89, 25] width 20 height 20
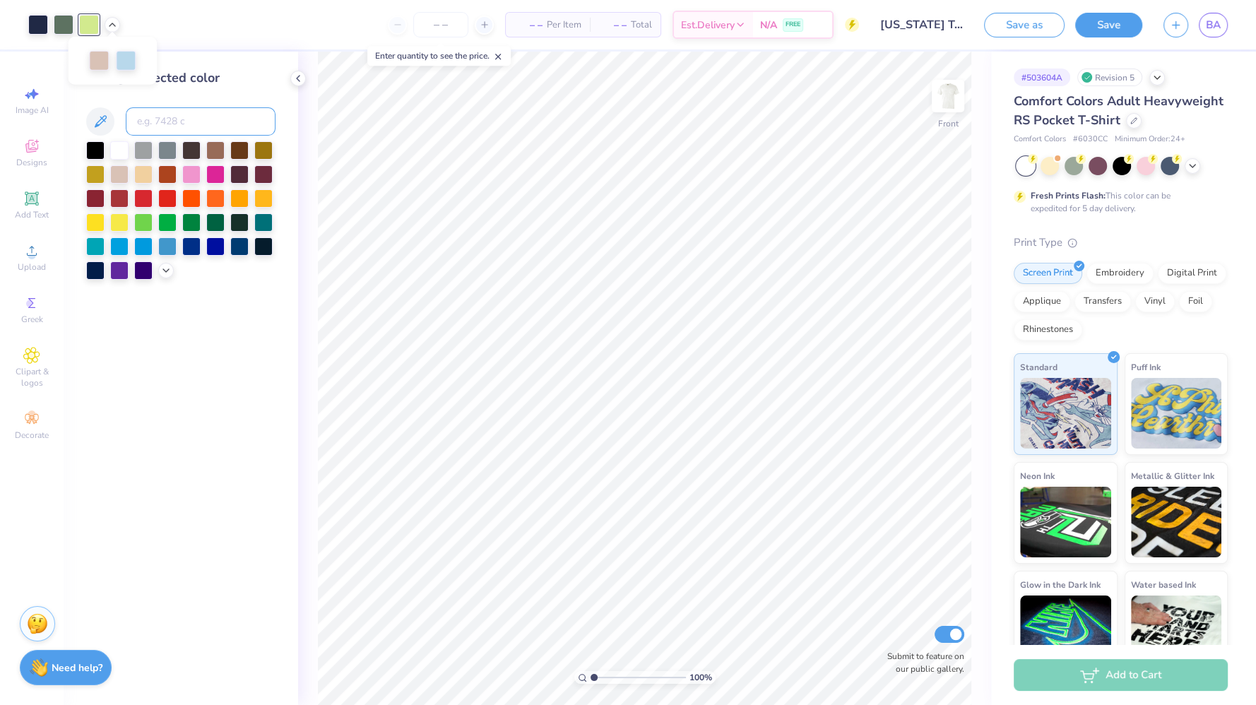
click at [186, 127] on input at bounding box center [201, 121] width 150 height 28
type input "5615"
click at [122, 32] on div "Art colors – – Per Item – – Total Est. Delivery N/A FREE Design Title Virginia …" at bounding box center [628, 24] width 1256 height 49
click at [118, 28] on div at bounding box center [113, 25] width 16 height 16
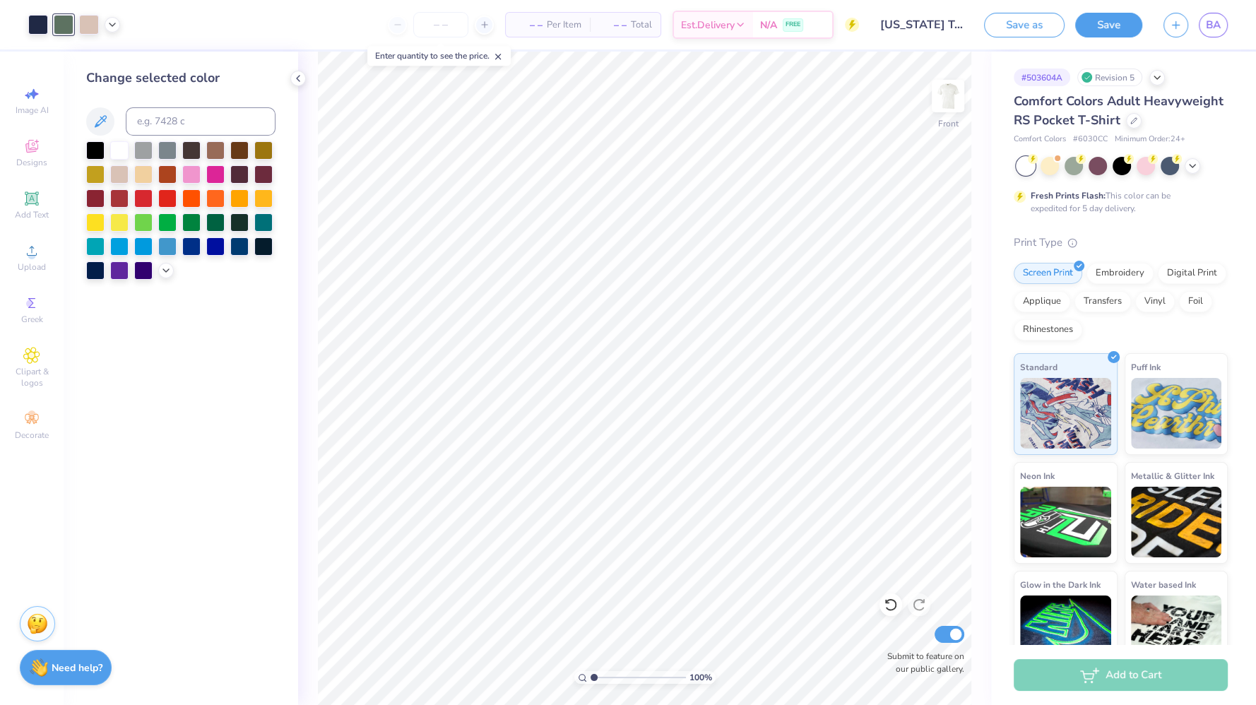
click at [430, 22] on input "number" at bounding box center [440, 24] width 55 height 25
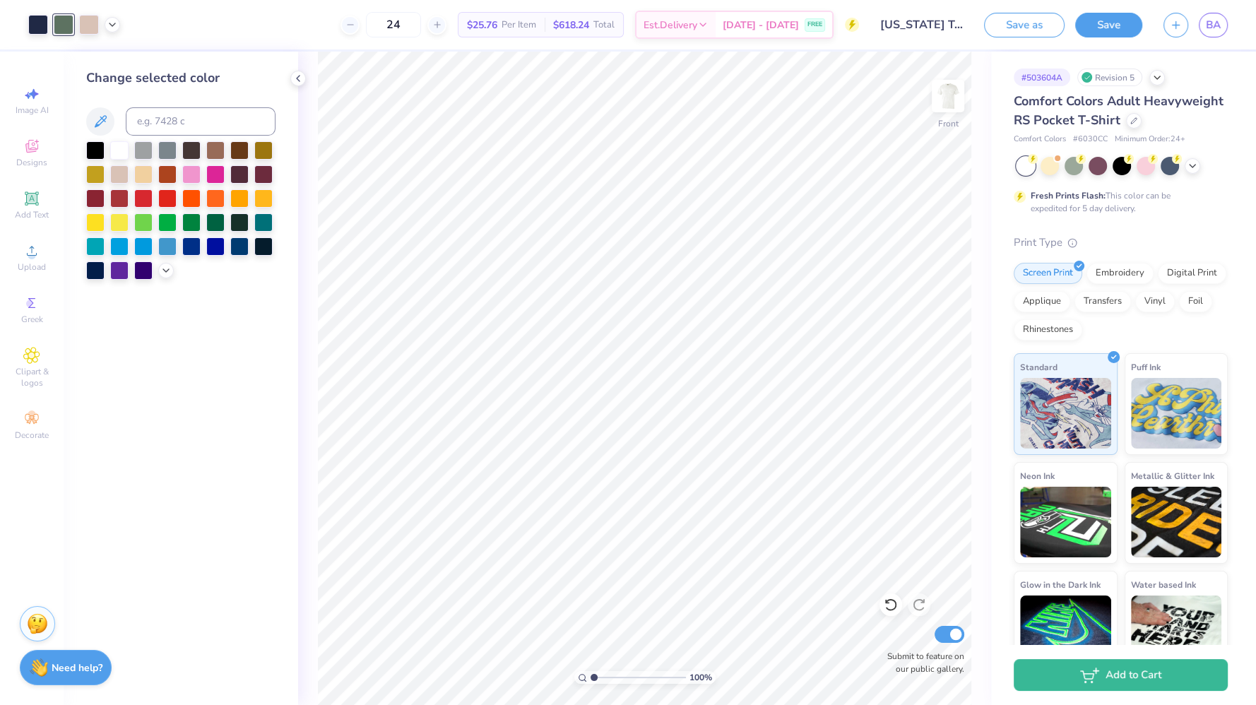
type input "24"
click at [1217, 27] on span "BA" at bounding box center [1213, 25] width 15 height 16
